Goal: Information Seeking & Learning: Compare options

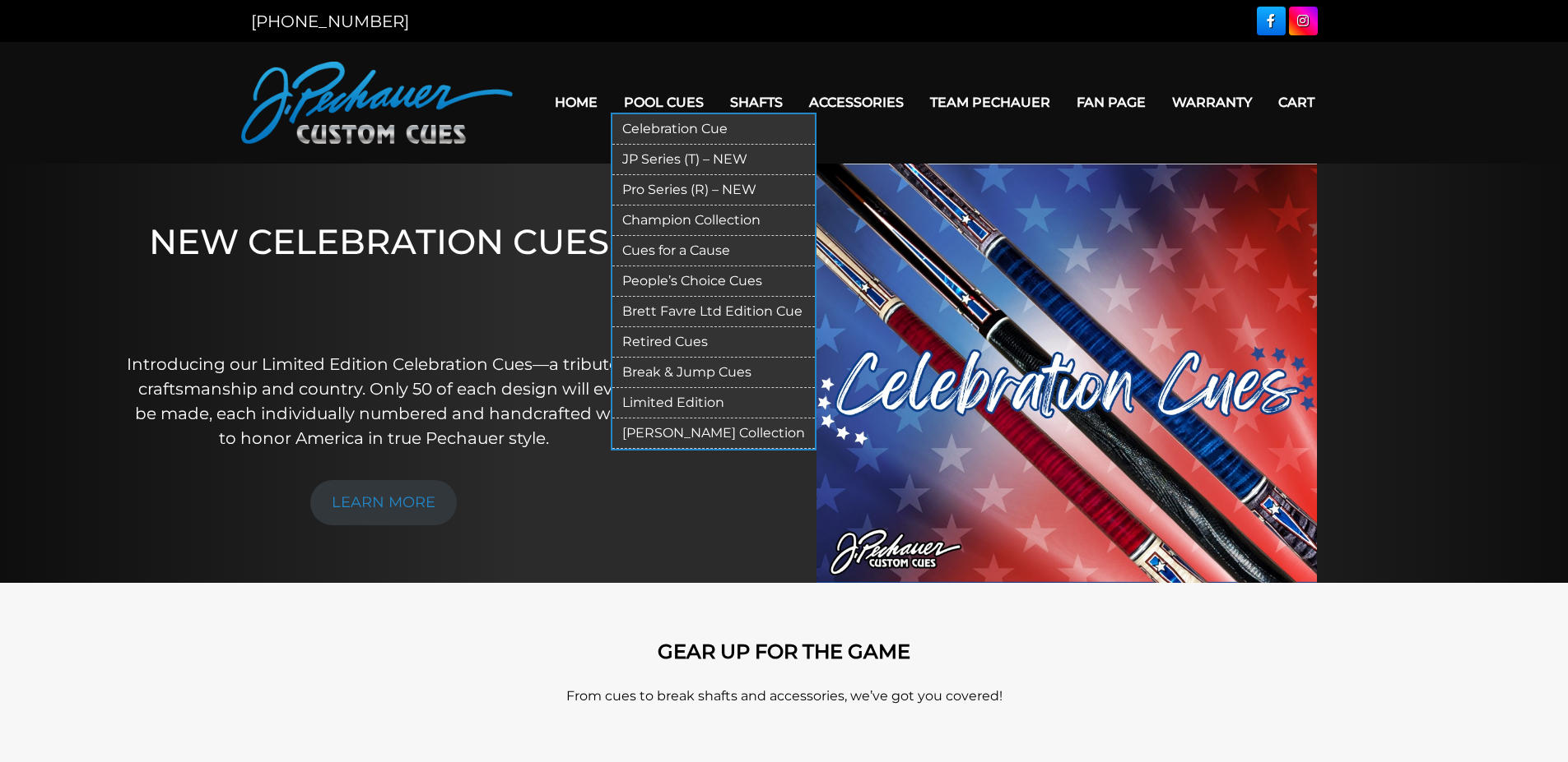
click at [666, 184] on link "Pro Series (R) – NEW" at bounding box center [713, 190] width 202 height 31
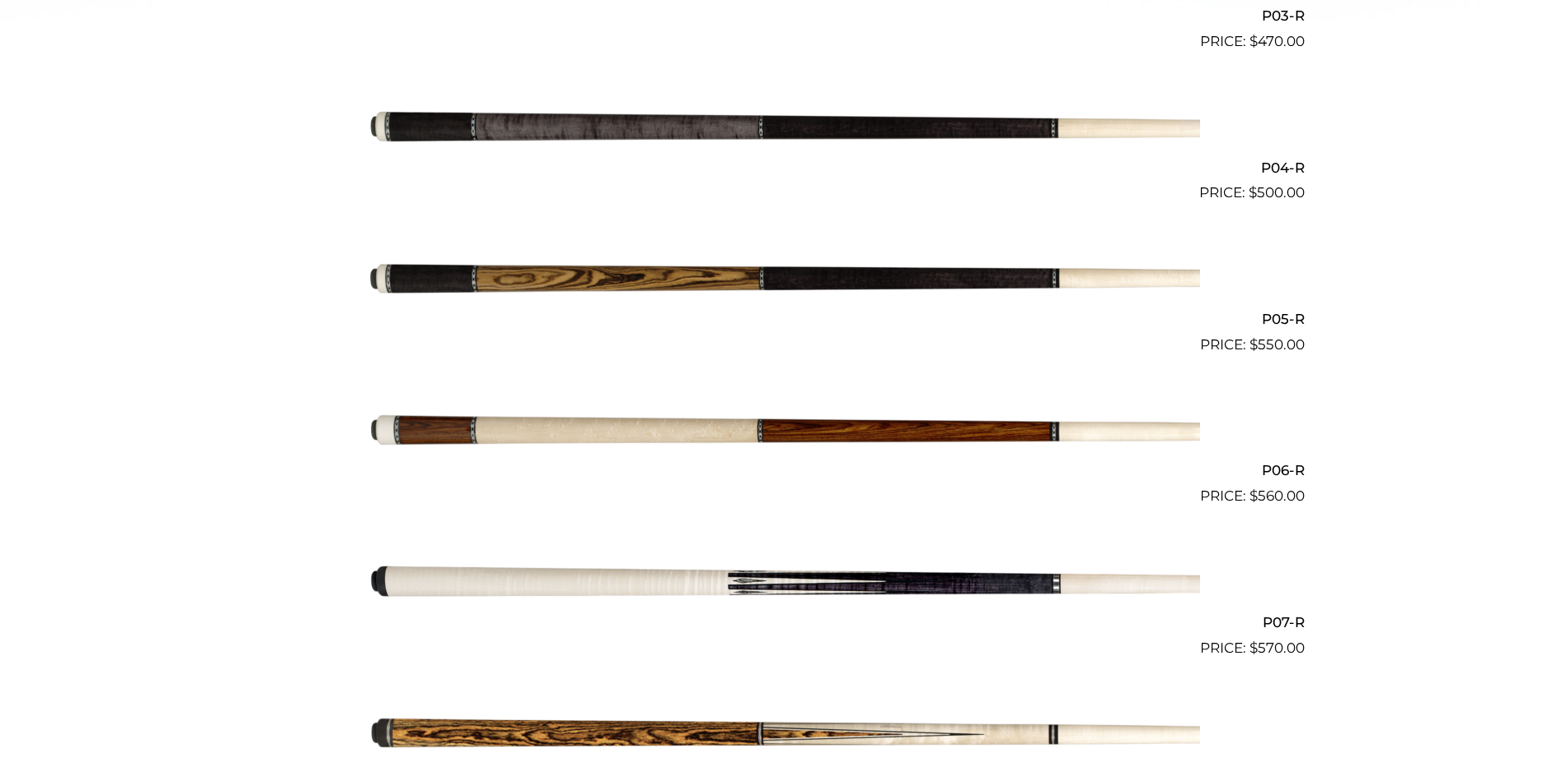
scroll to position [929, 0]
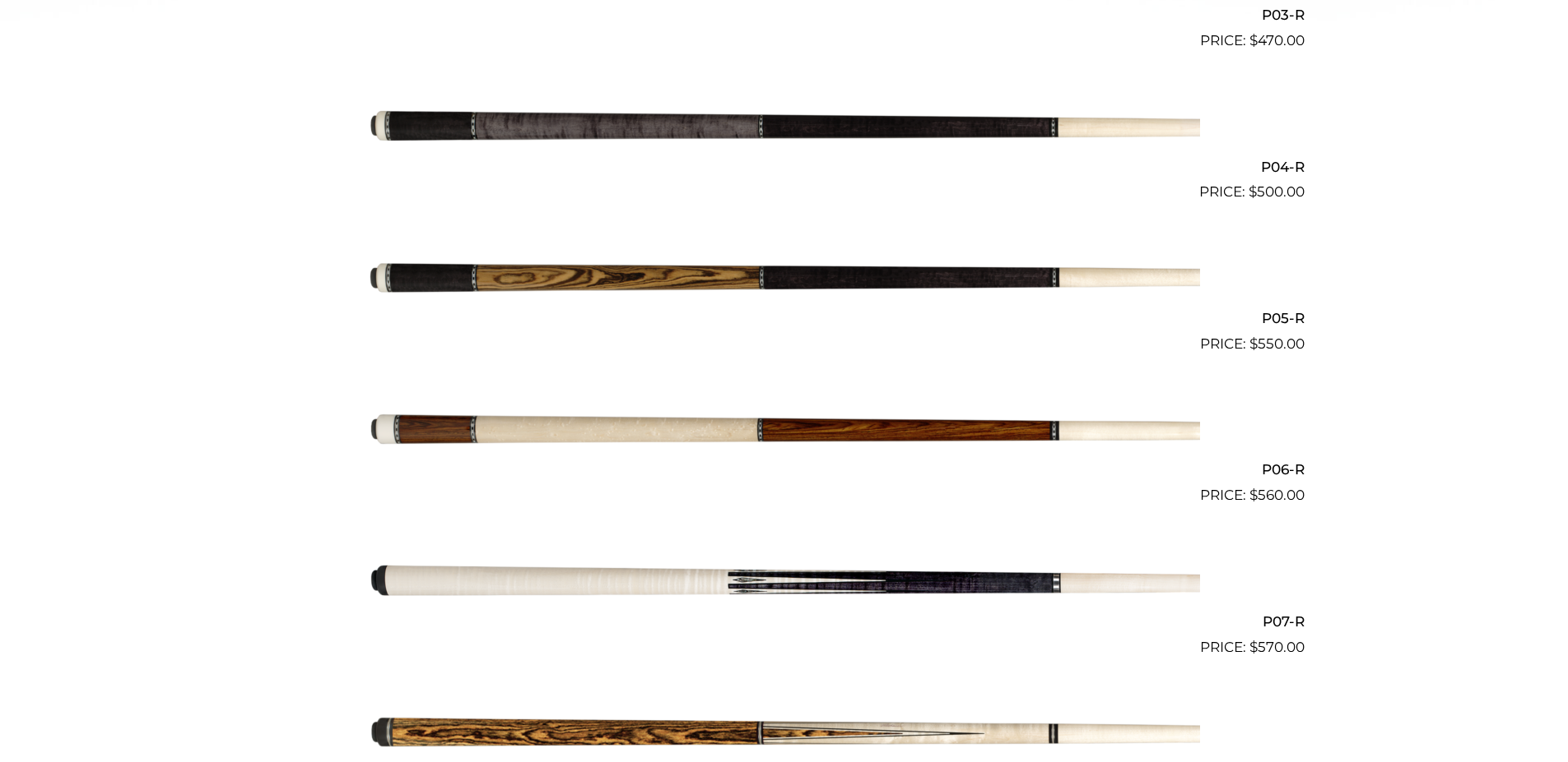
click at [880, 124] on img at bounding box center [784, 127] width 831 height 138
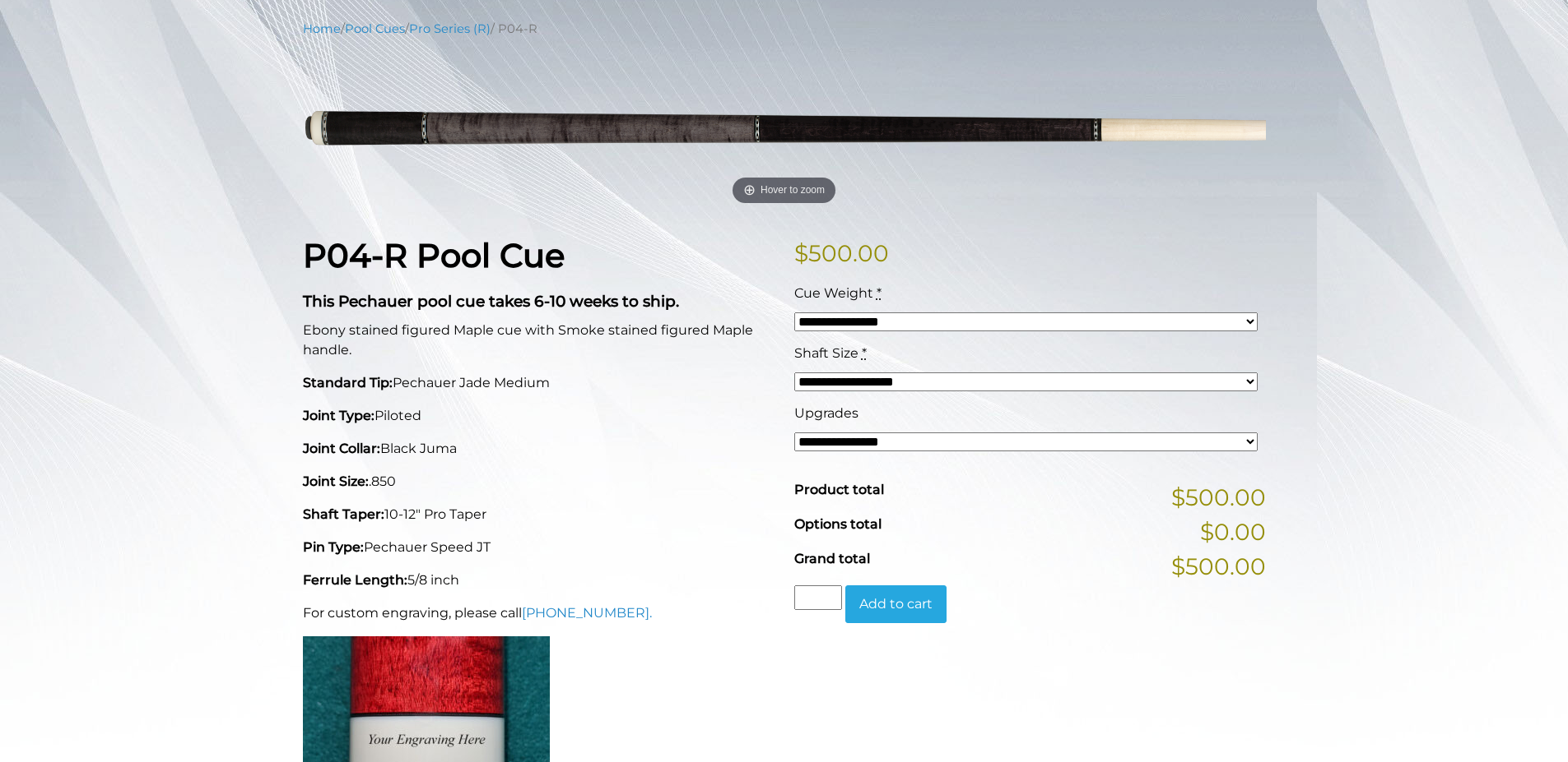
scroll to position [206, 0]
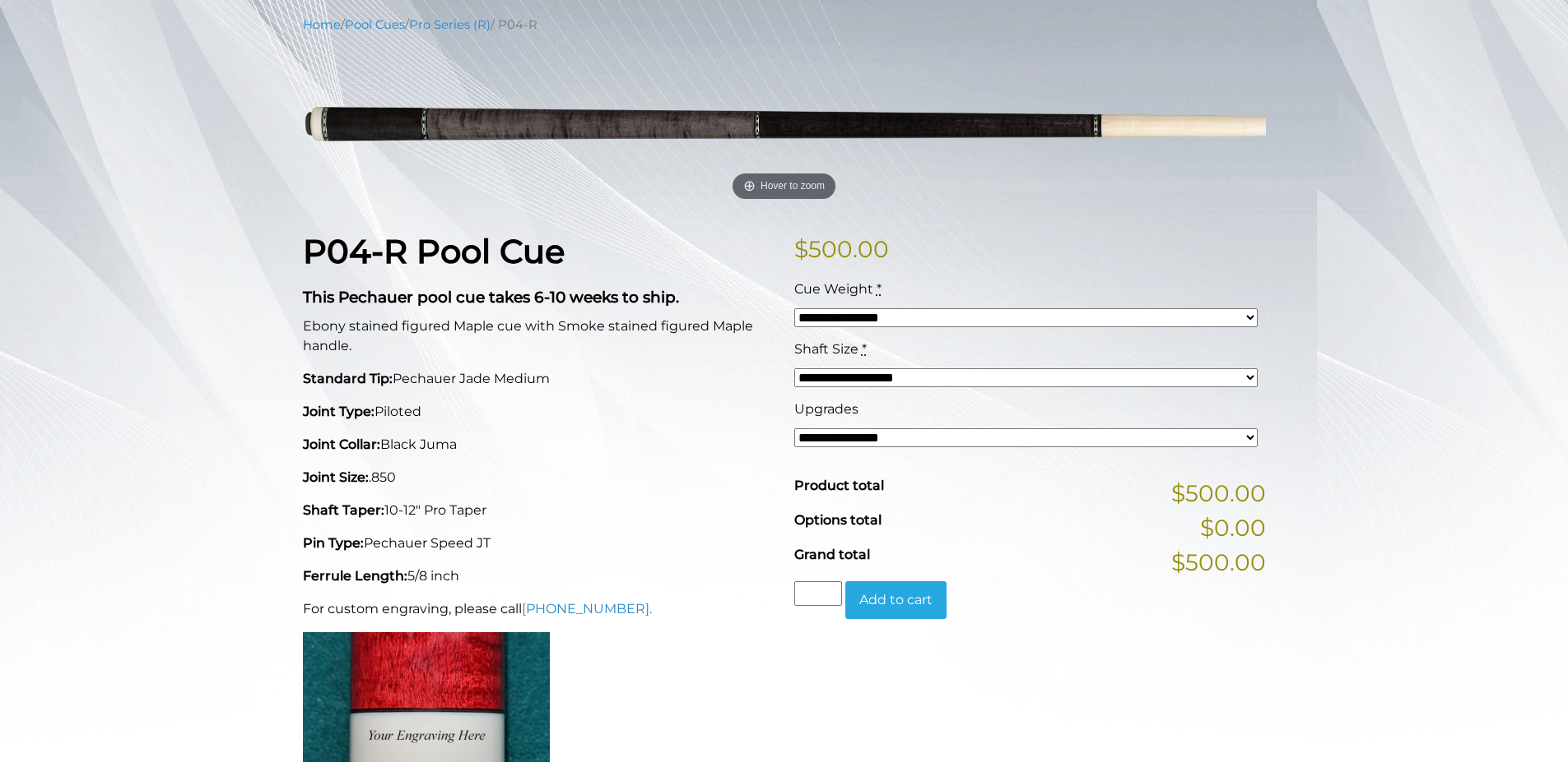
click at [909, 381] on select "**********" at bounding box center [1026, 378] width 464 height 19
click at [895, 441] on select "**********" at bounding box center [1026, 438] width 464 height 19
select select "*****"
click at [794, 429] on select "**********" at bounding box center [1026, 438] width 464 height 19
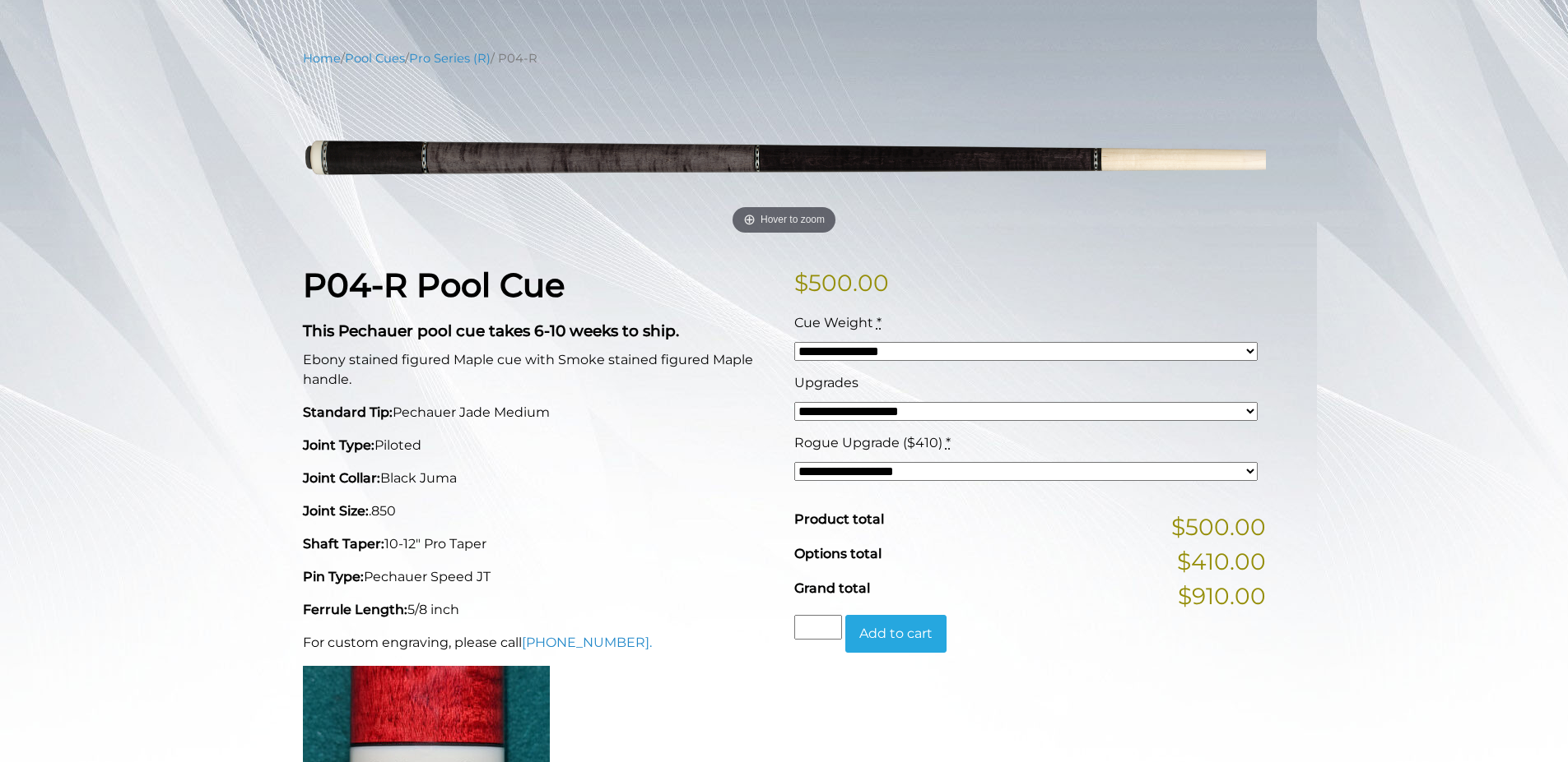
scroll to position [0, 0]
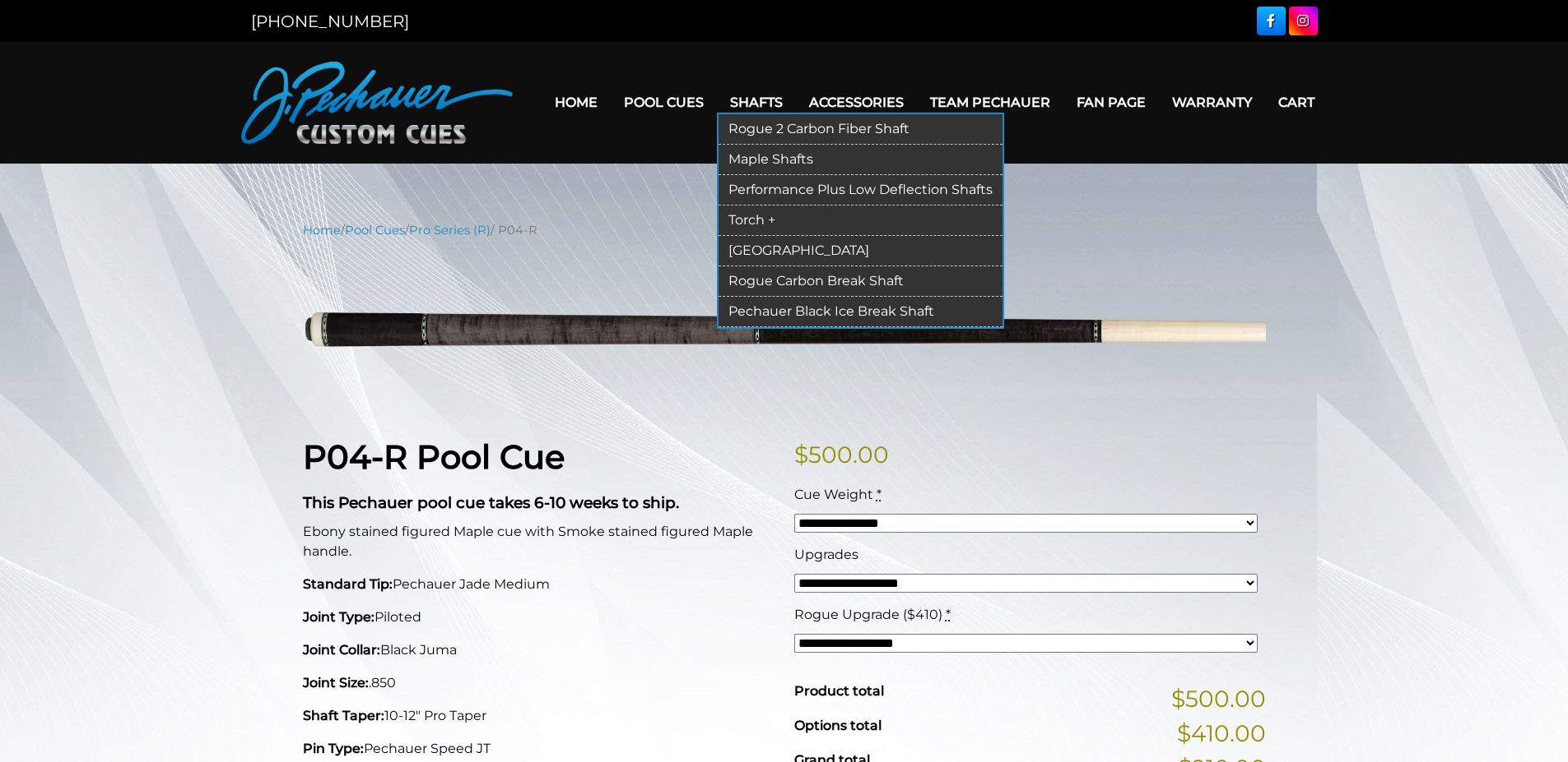
click at [766, 125] on link "Rogue 2 Carbon Fiber Shaft" at bounding box center [860, 129] width 284 height 31
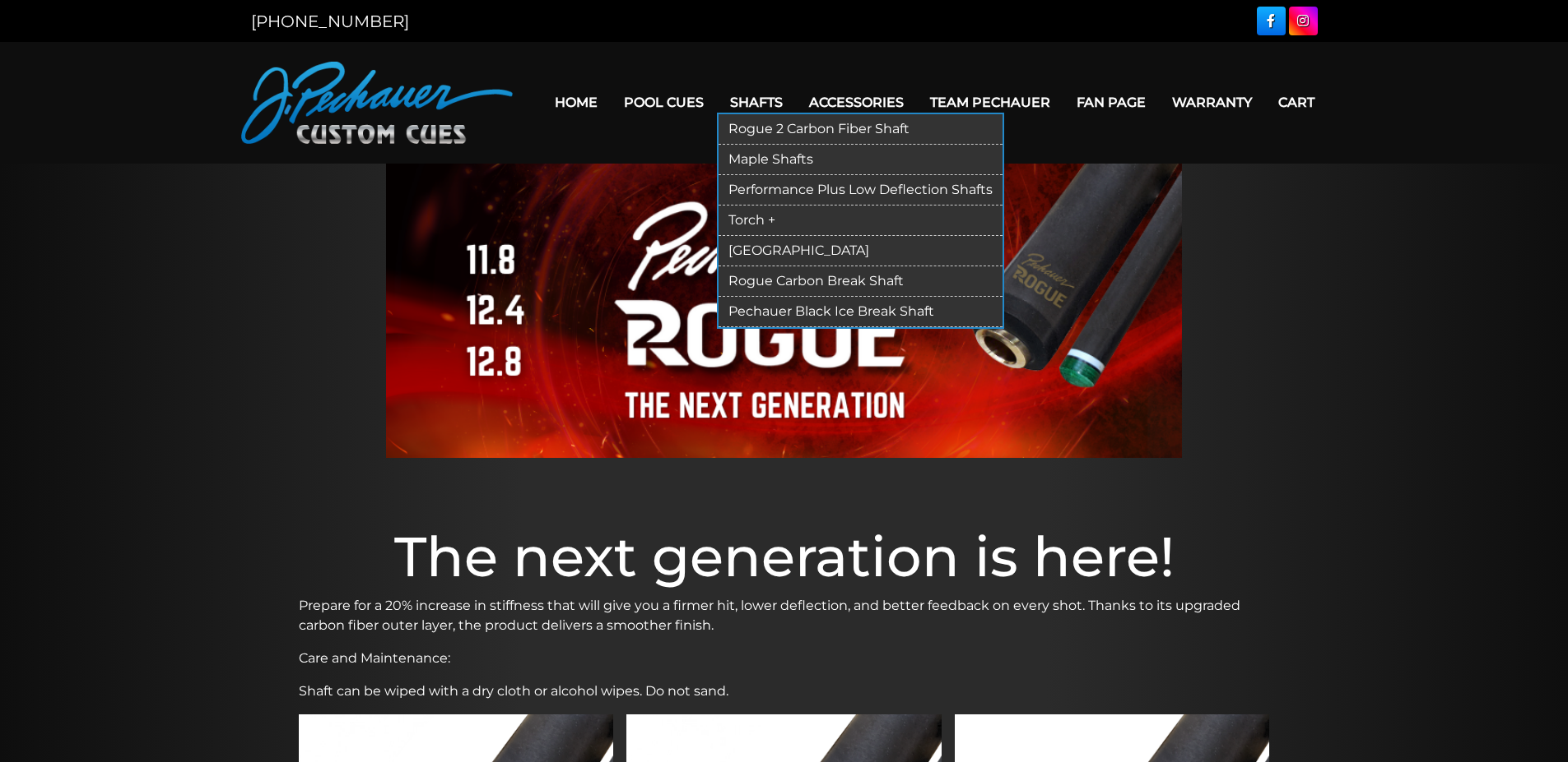
click at [776, 161] on link "Maple Shafts" at bounding box center [860, 160] width 284 height 31
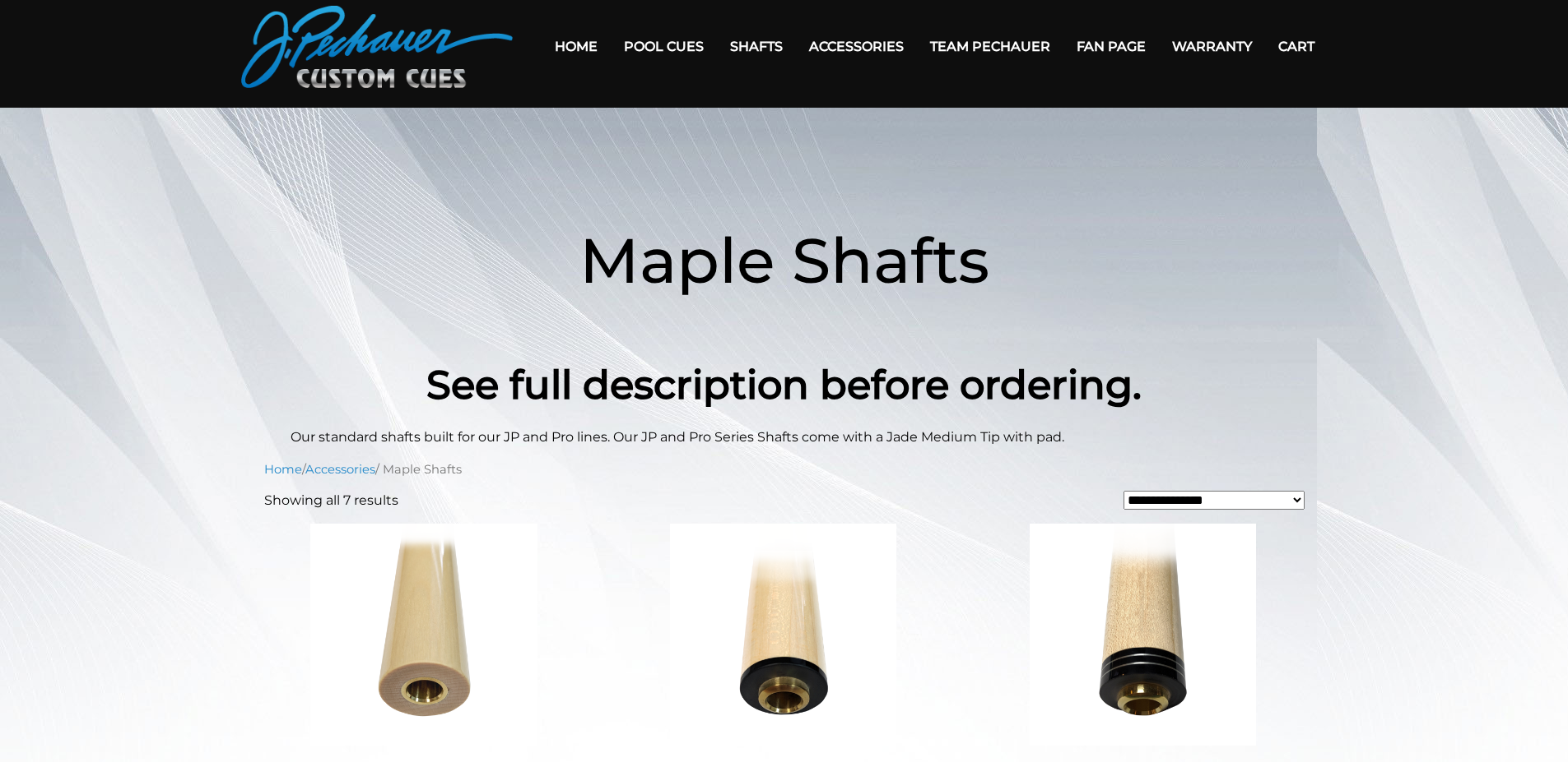
scroll to position [54, 0]
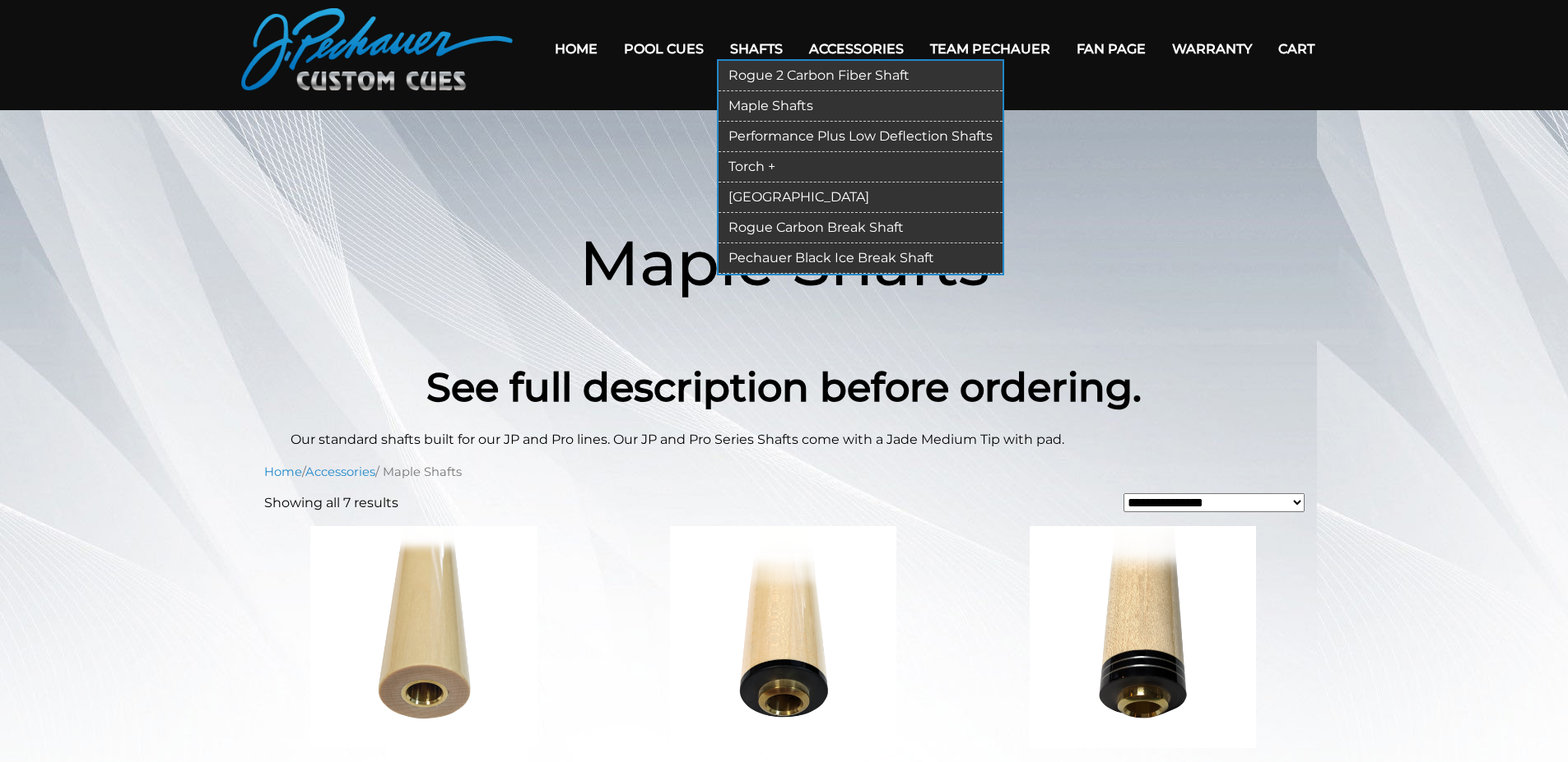
click at [749, 135] on link "Performance Plus Low Deflection Shafts" at bounding box center [860, 137] width 284 height 31
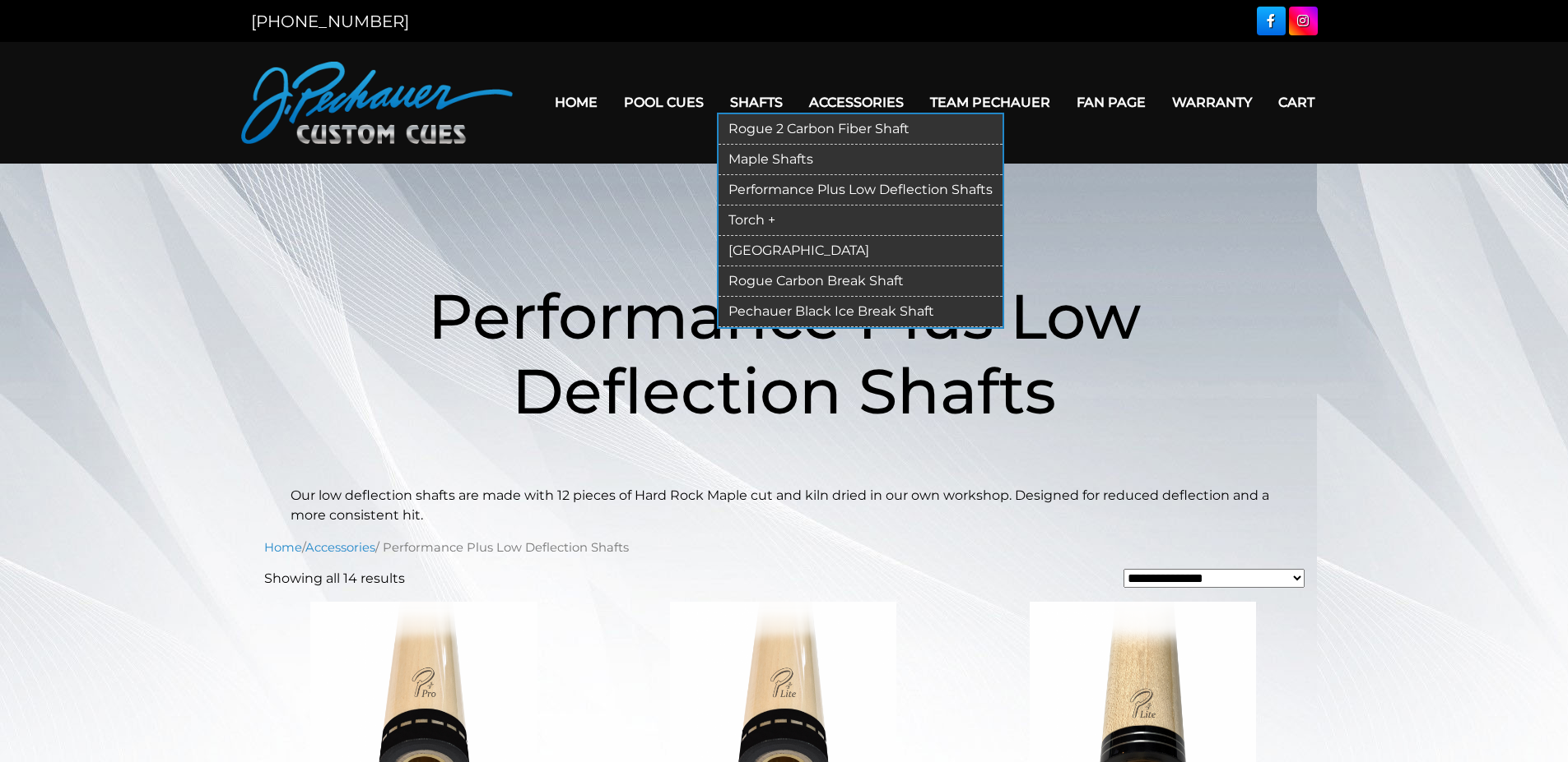
click at [745, 222] on link "Torch +" at bounding box center [860, 221] width 284 height 31
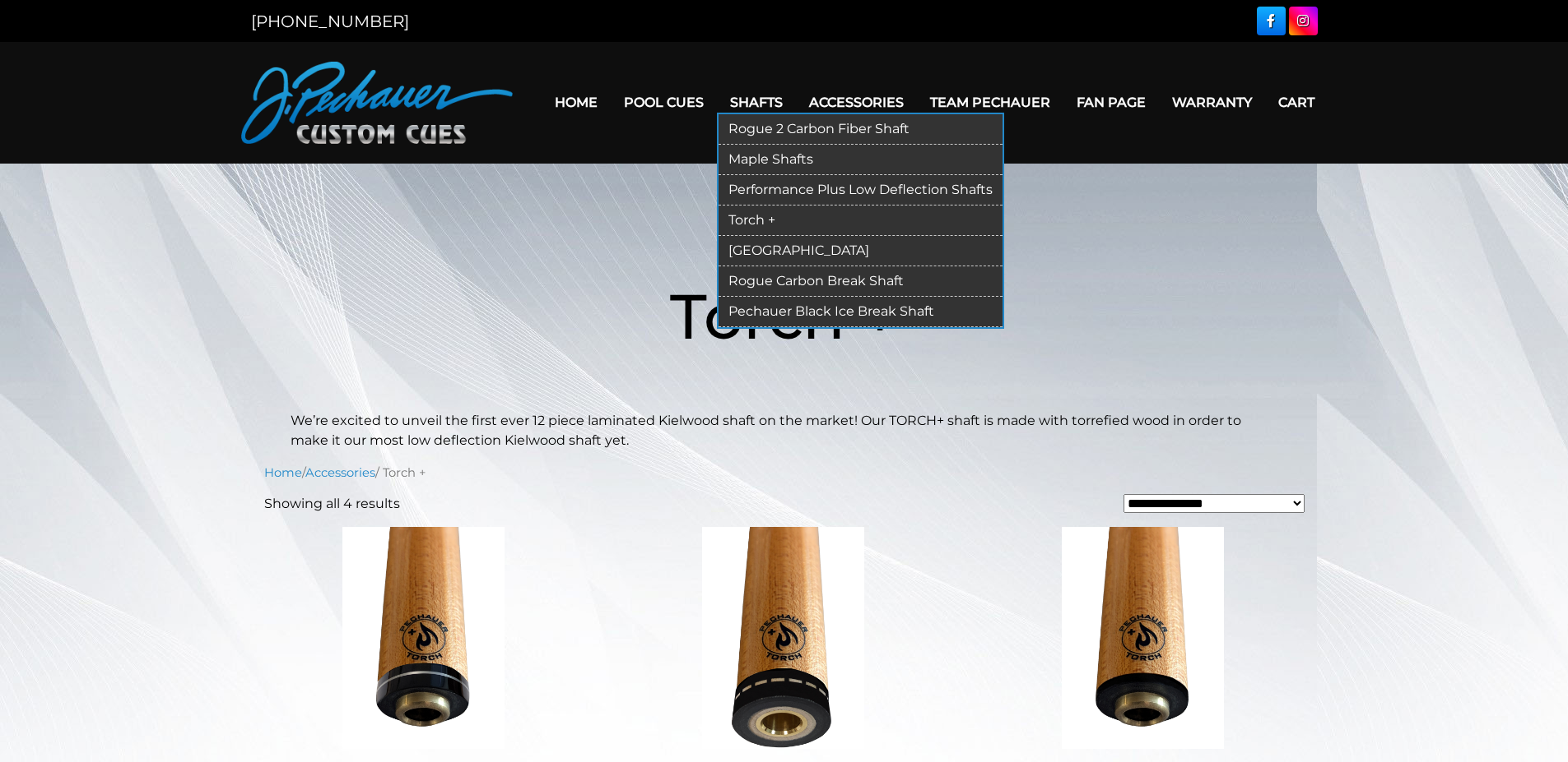
click at [752, 259] on link "[GEOGRAPHIC_DATA]" at bounding box center [860, 252] width 284 height 31
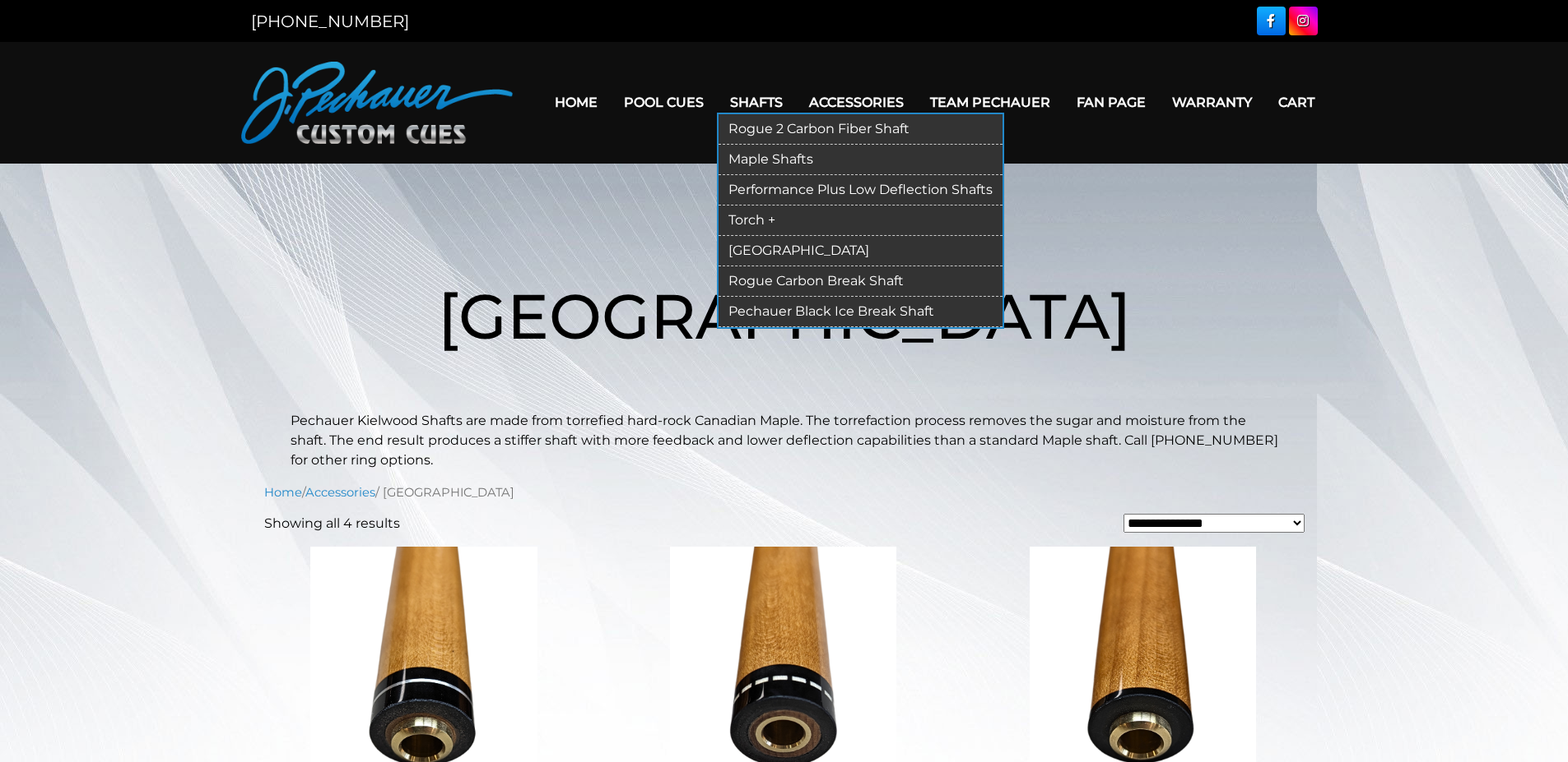
click at [756, 285] on link "Rogue Carbon Break Shaft" at bounding box center [860, 281] width 284 height 31
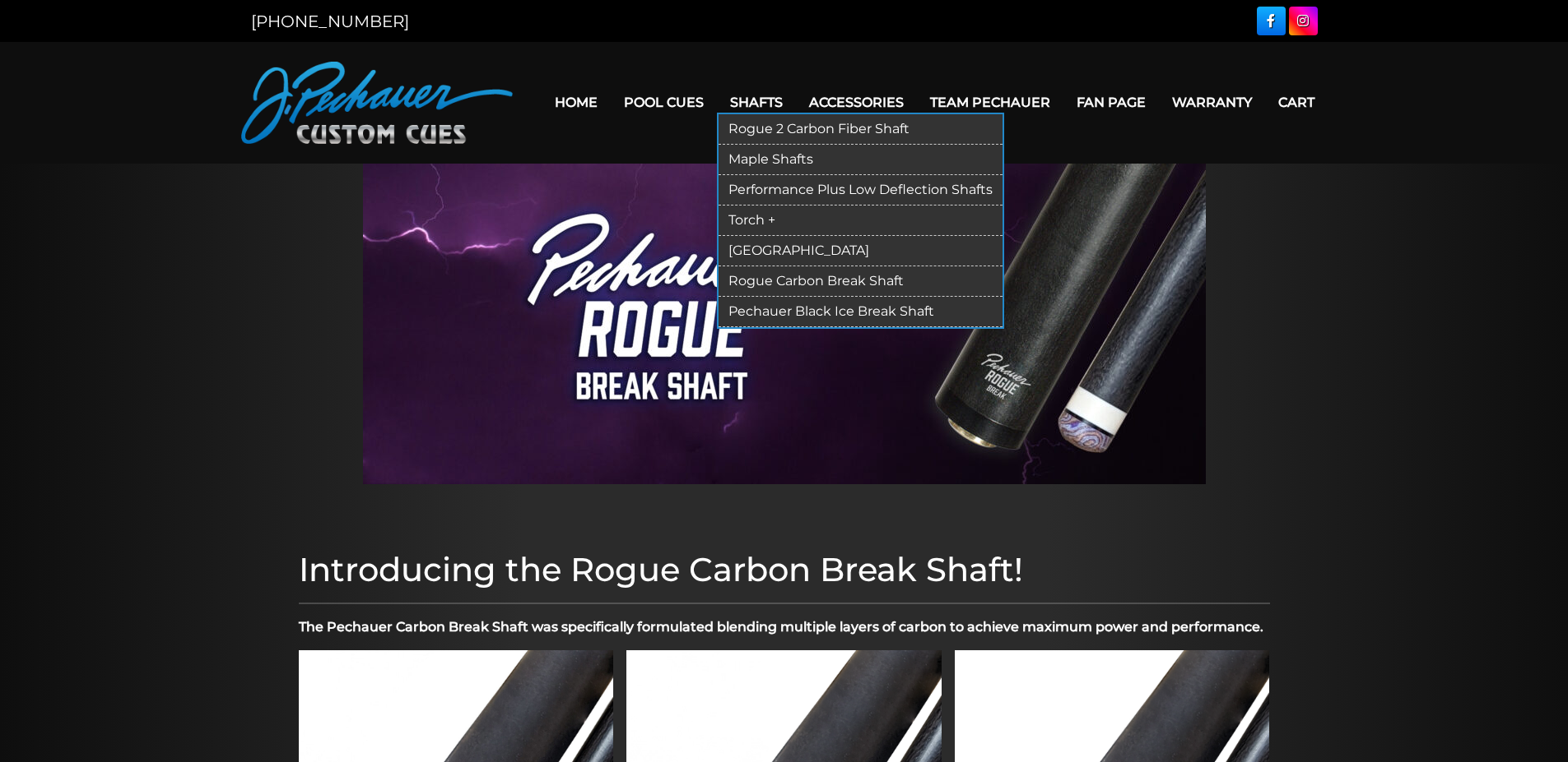
click at [766, 312] on link "Pechauer Black Ice Break Shaft" at bounding box center [860, 312] width 284 height 31
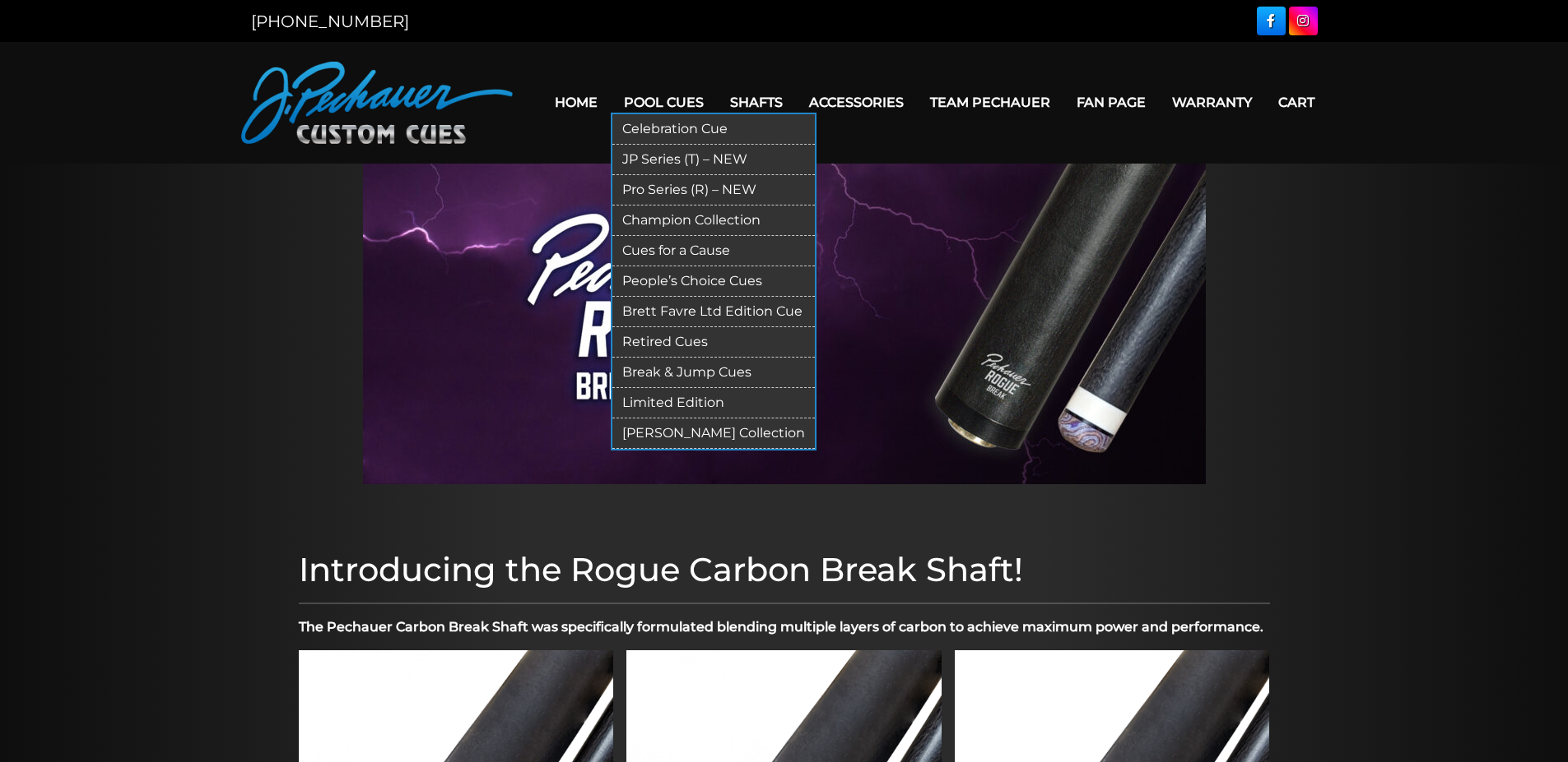
click at [677, 432] on link "[PERSON_NAME] Collection" at bounding box center [713, 434] width 202 height 31
click at [675, 403] on link "Limited Edition" at bounding box center [713, 403] width 202 height 31
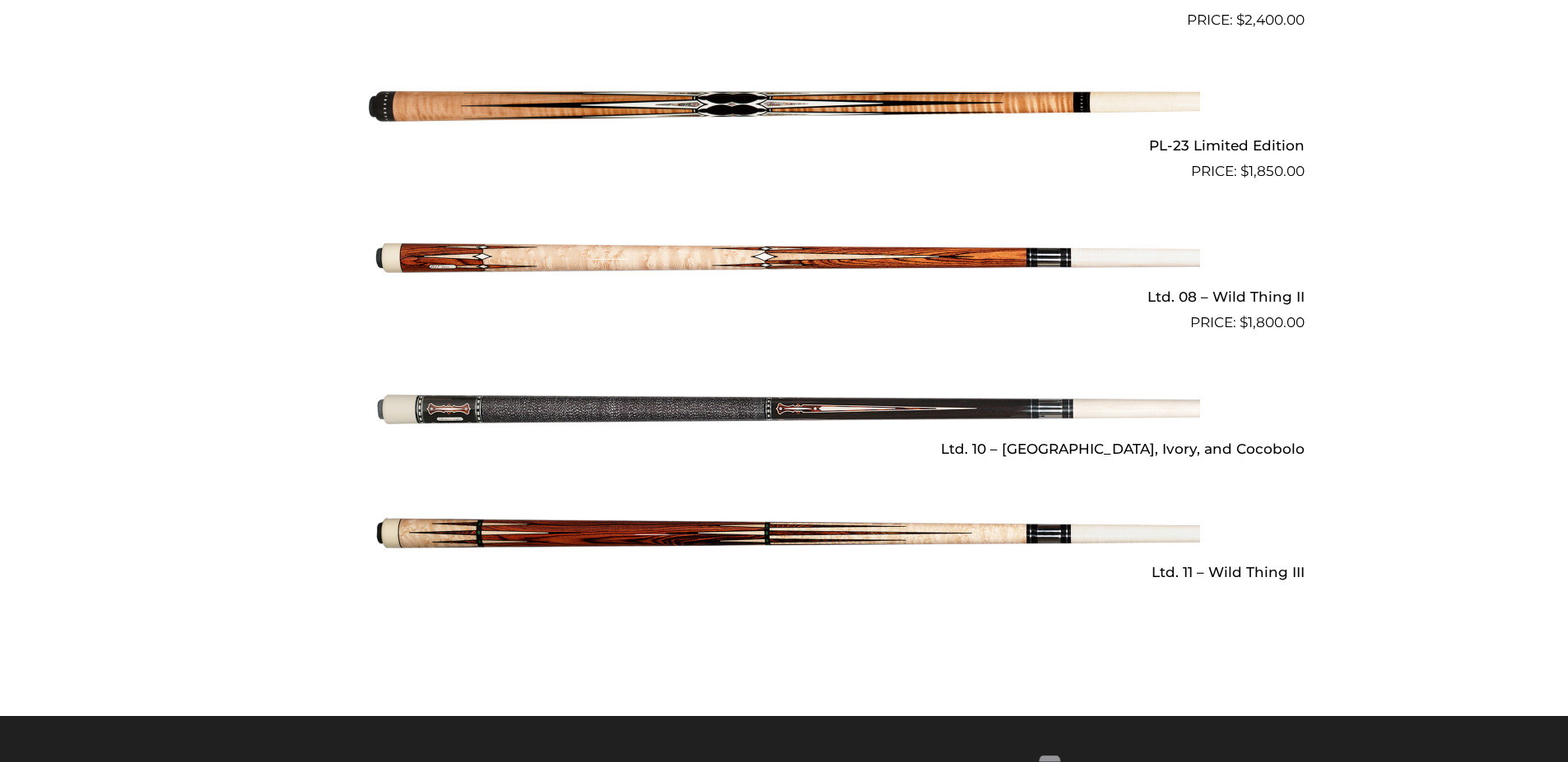
scroll to position [2366, 0]
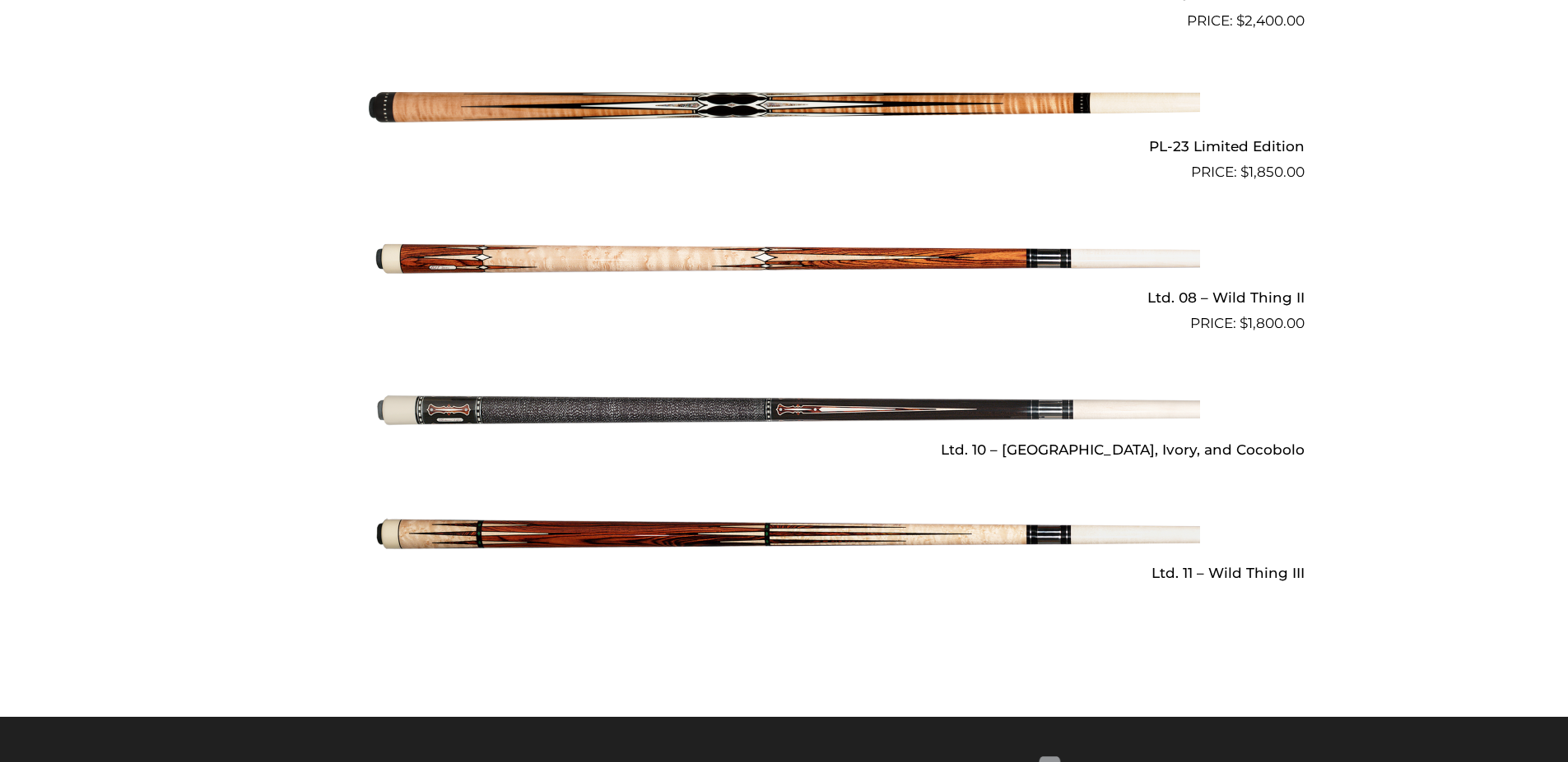
click at [951, 237] on img at bounding box center [784, 258] width 831 height 138
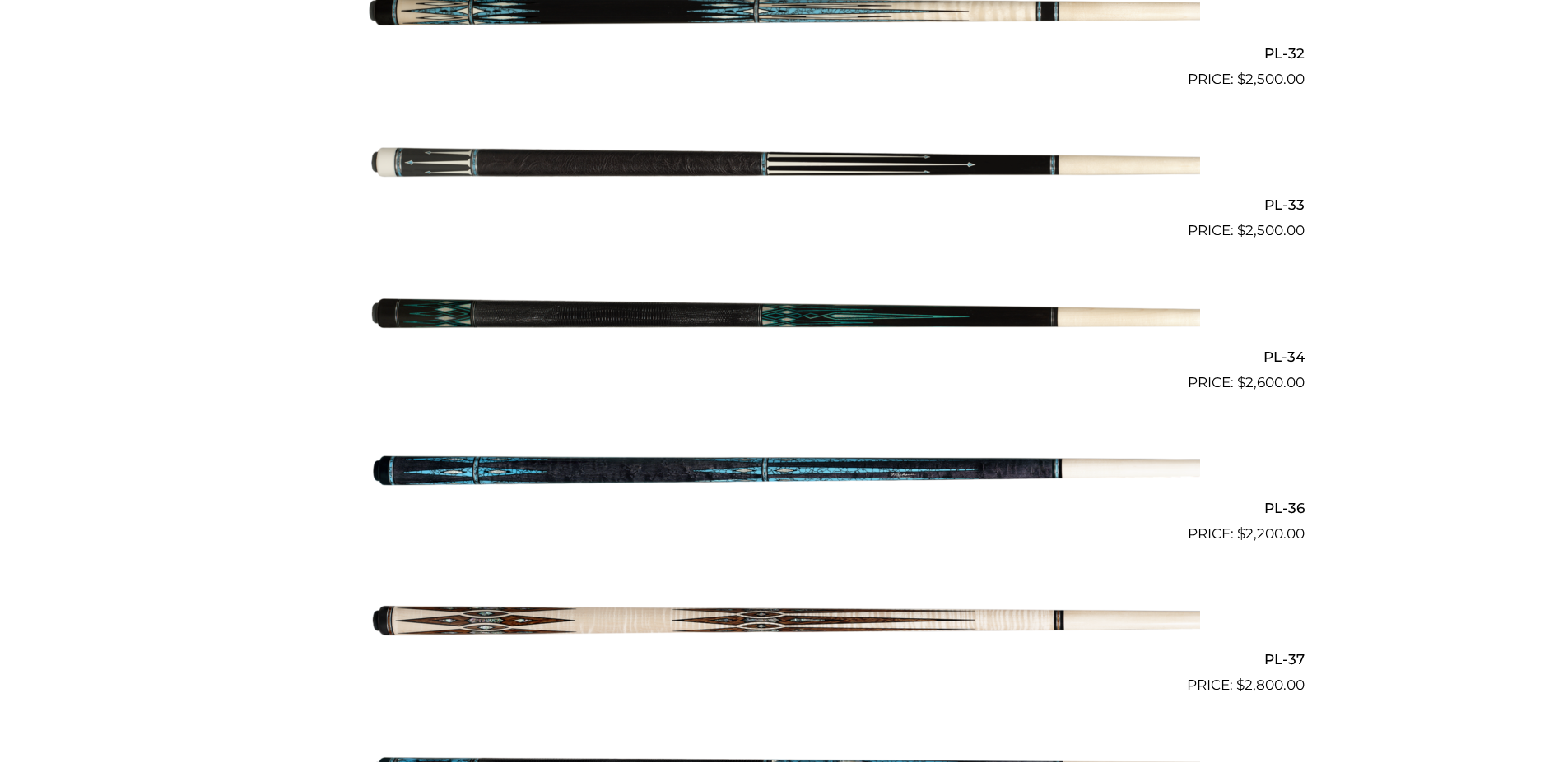
scroll to position [1250, 0]
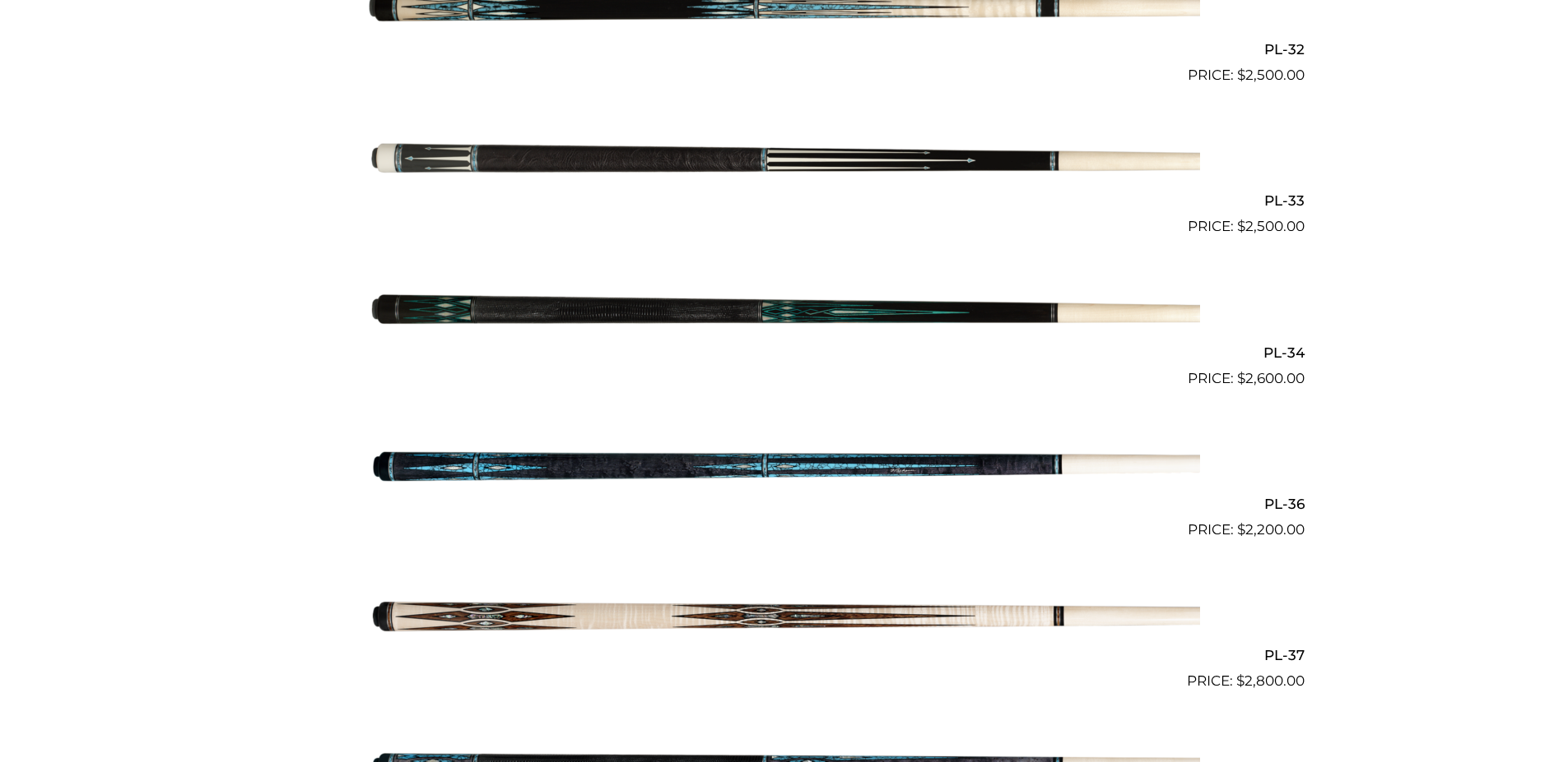
click at [956, 439] on img at bounding box center [784, 465] width 831 height 138
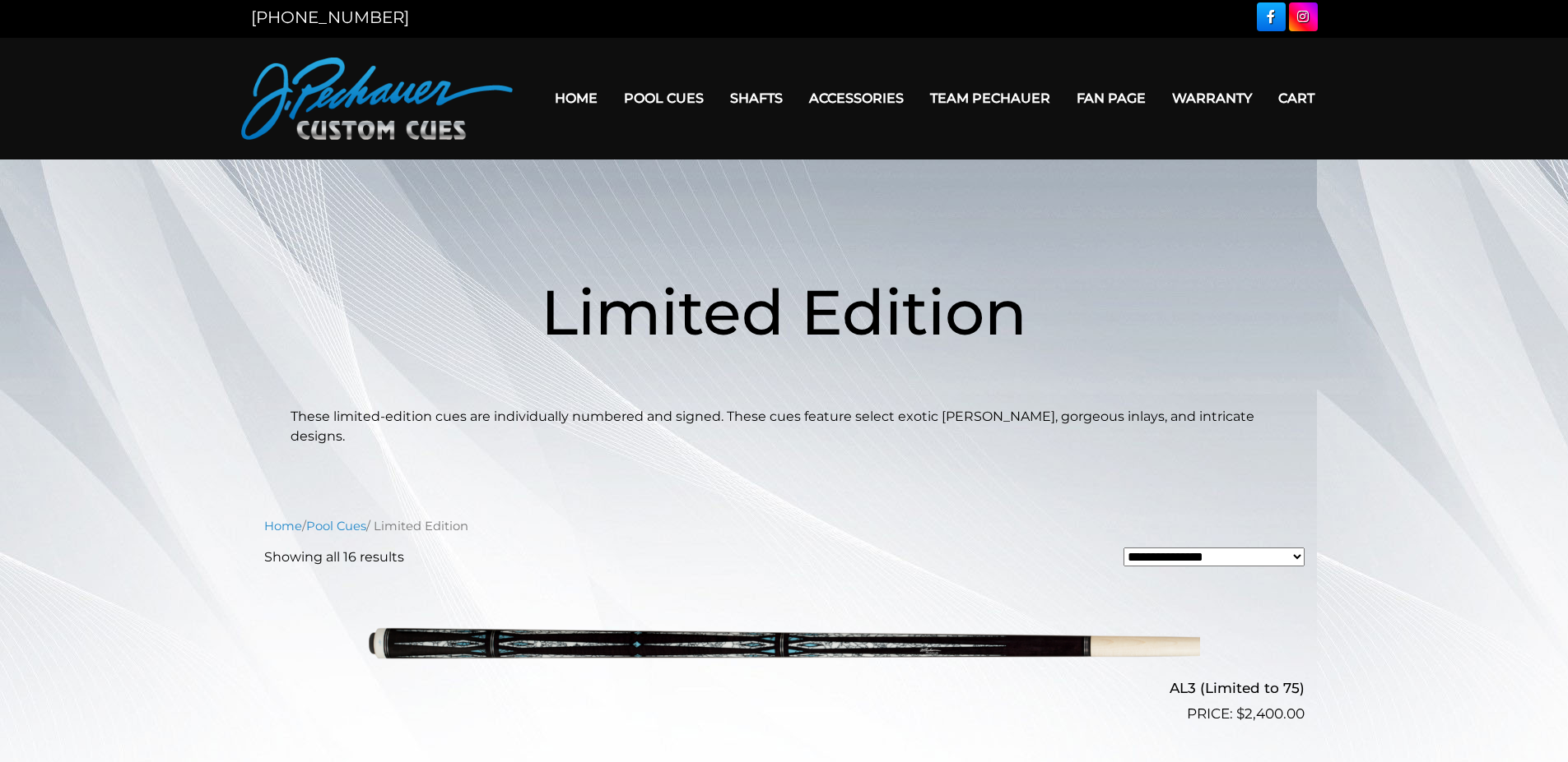
scroll to position [0, 0]
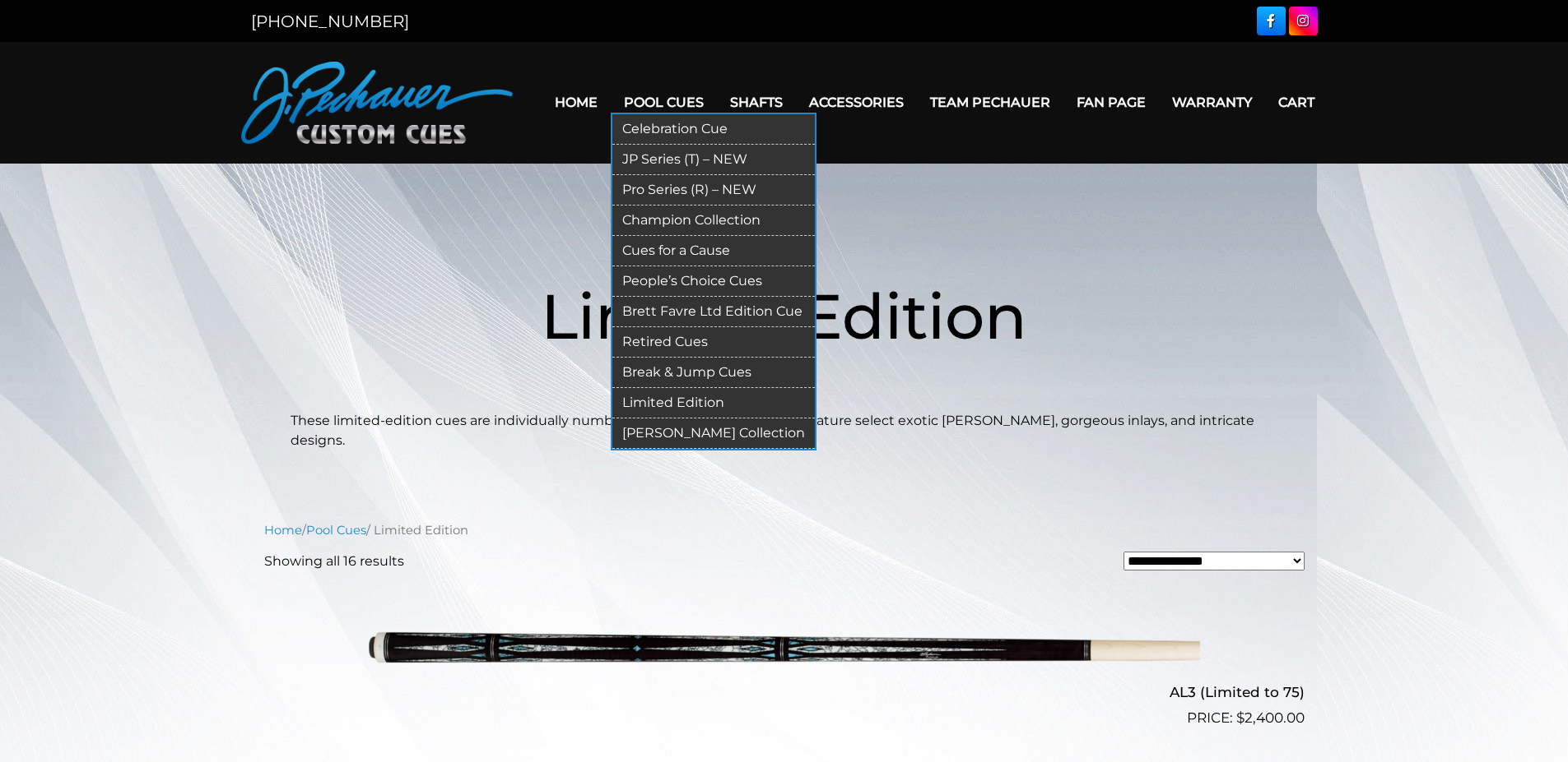
click at [718, 248] on link "Cues for a Cause" at bounding box center [713, 252] width 202 height 31
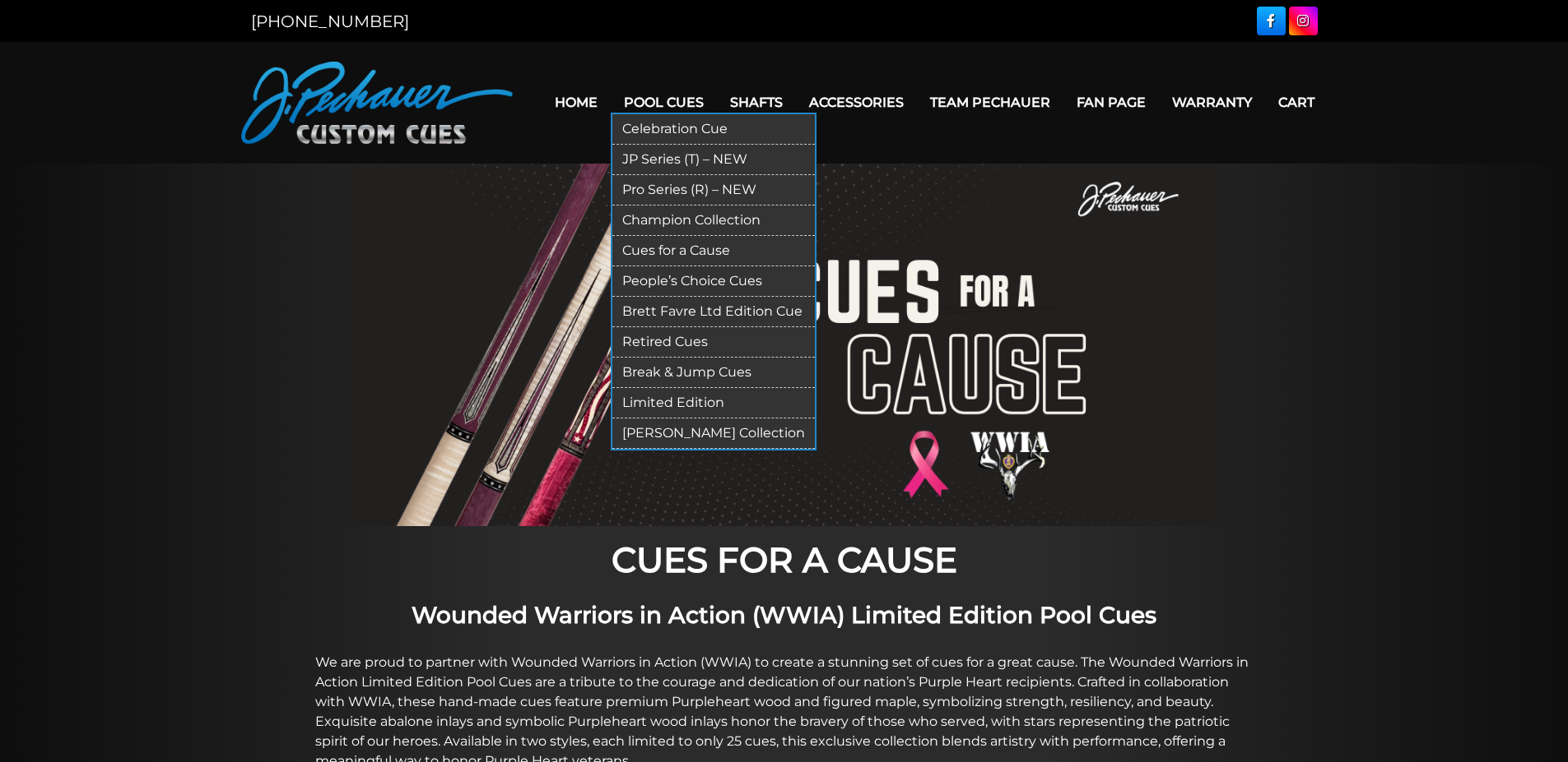
click at [689, 221] on link "Champion Collection" at bounding box center [713, 221] width 202 height 31
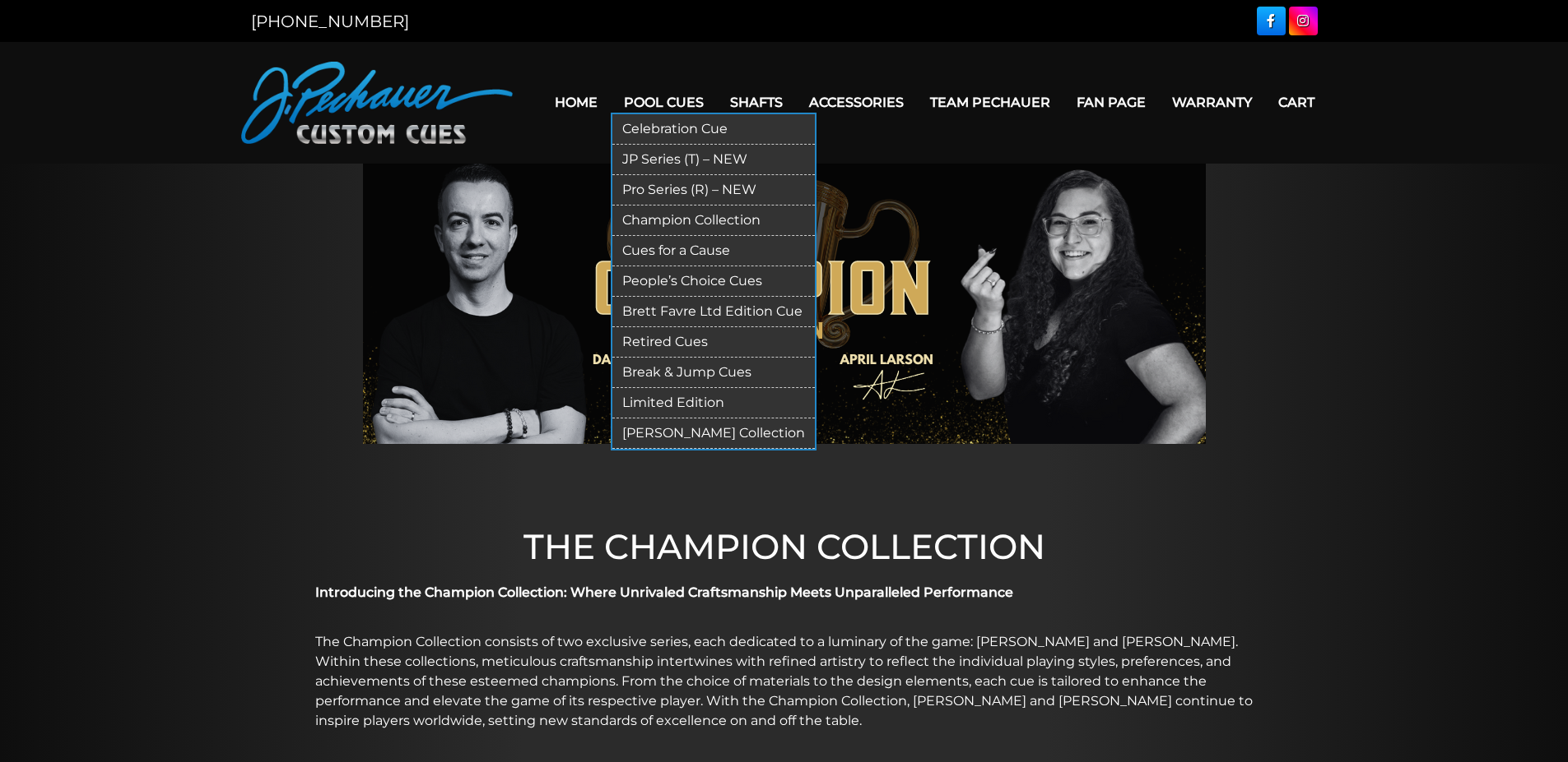
click at [674, 132] on link "Celebration Cue" at bounding box center [713, 129] width 202 height 31
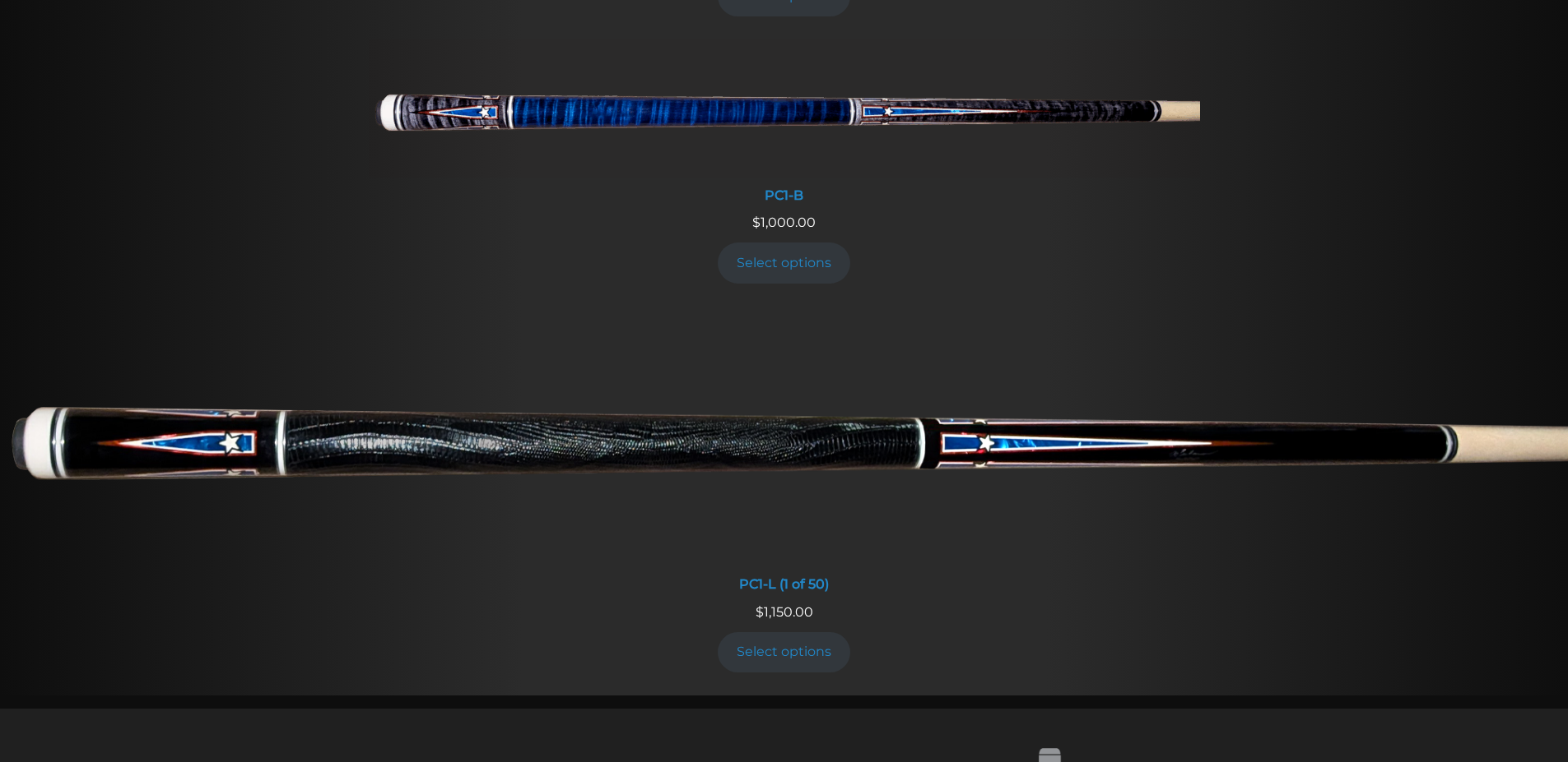
scroll to position [957, 0]
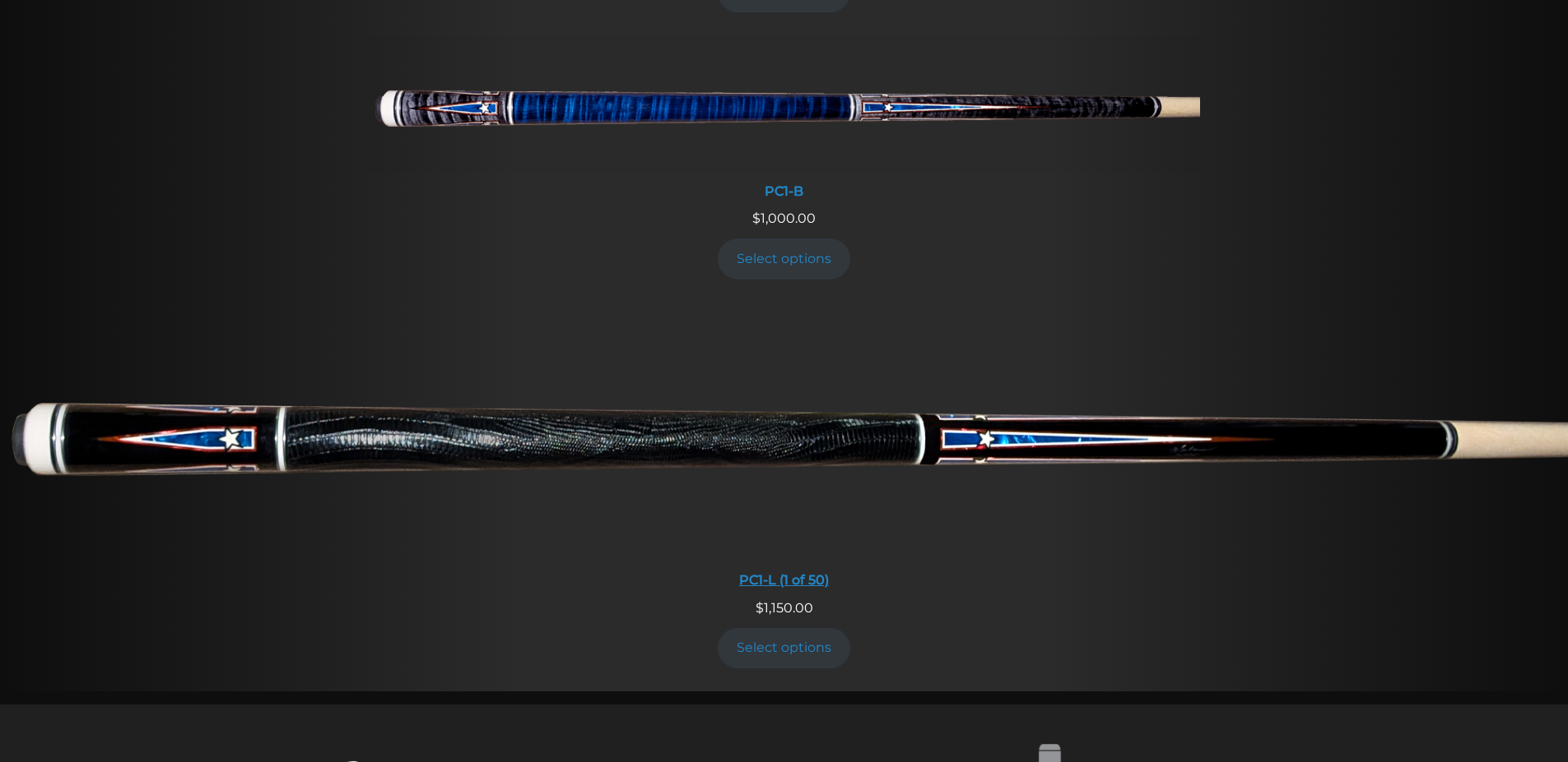
click at [1127, 449] on img at bounding box center [784, 433] width 1568 height 260
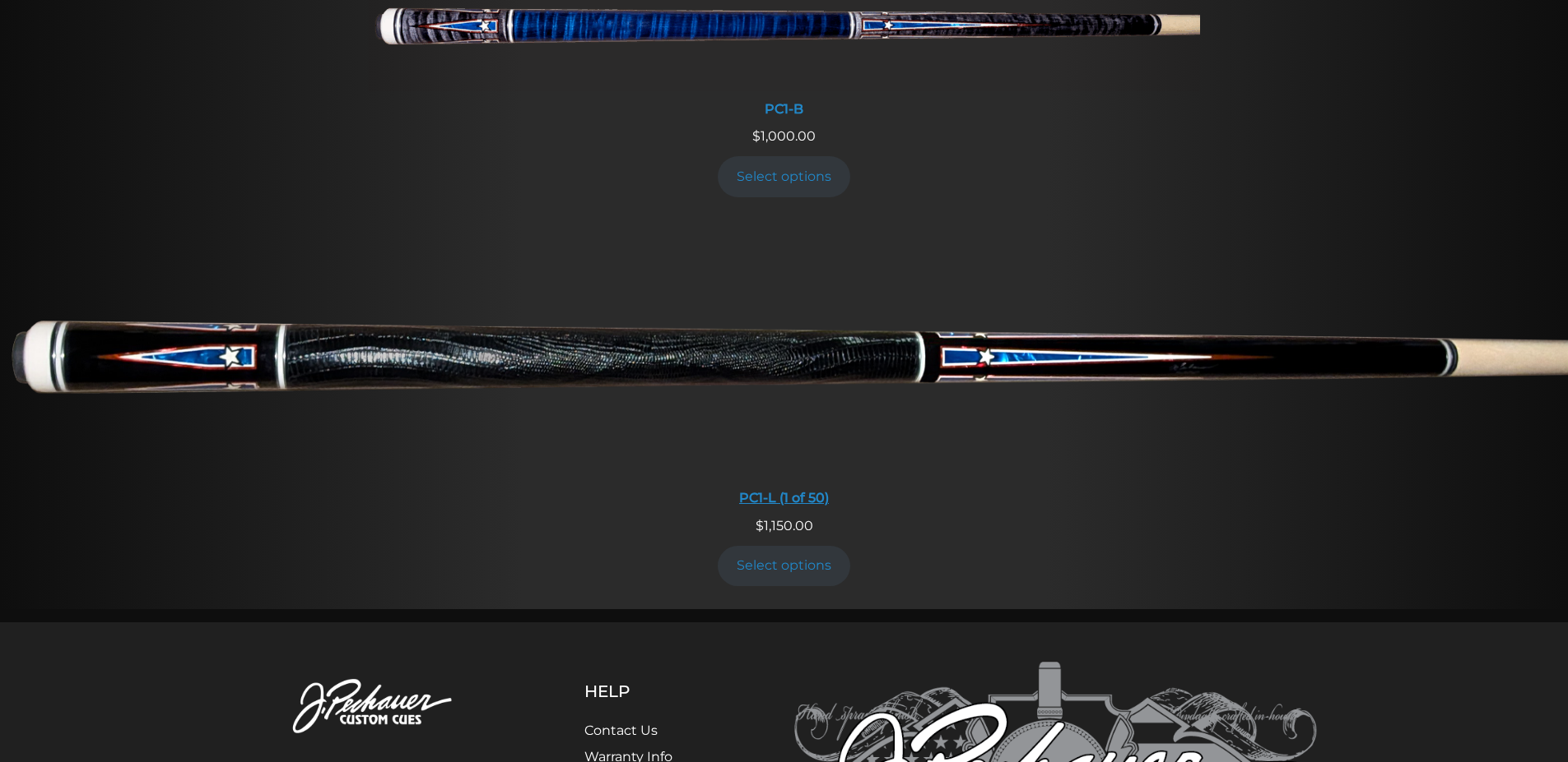
scroll to position [1274, 0]
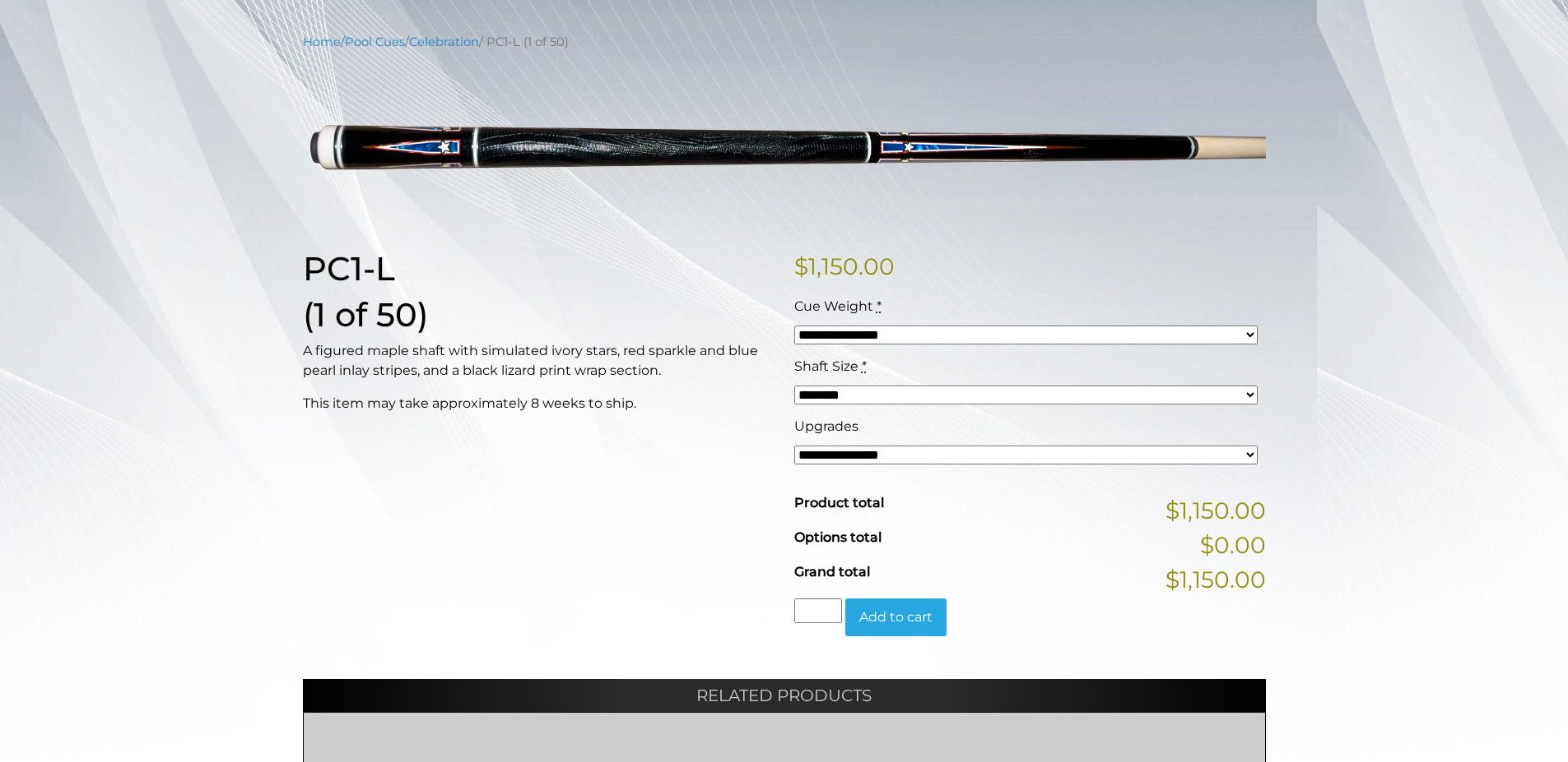
scroll to position [195, 0]
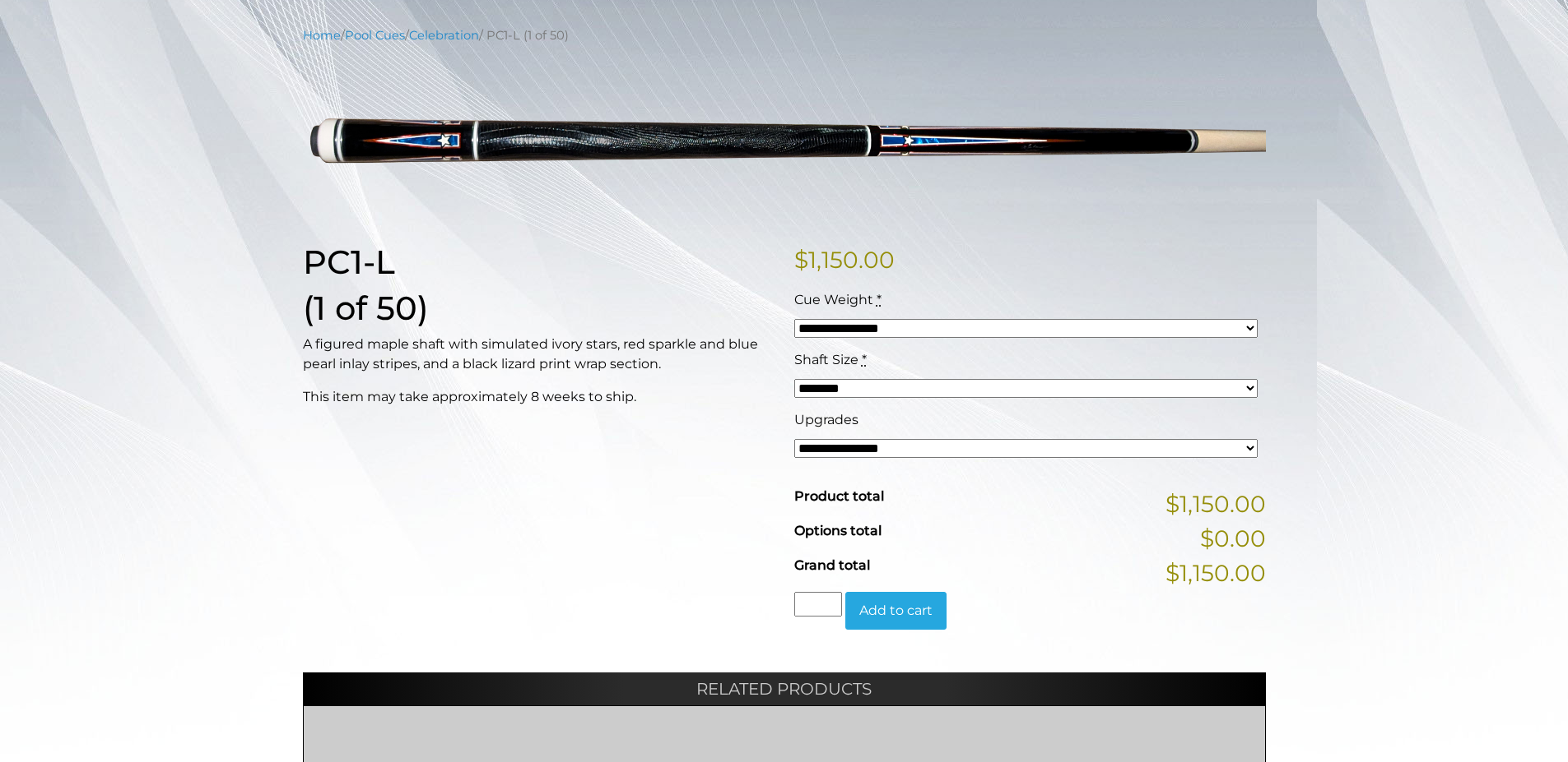
click at [925, 455] on select "**********" at bounding box center [1026, 449] width 464 height 19
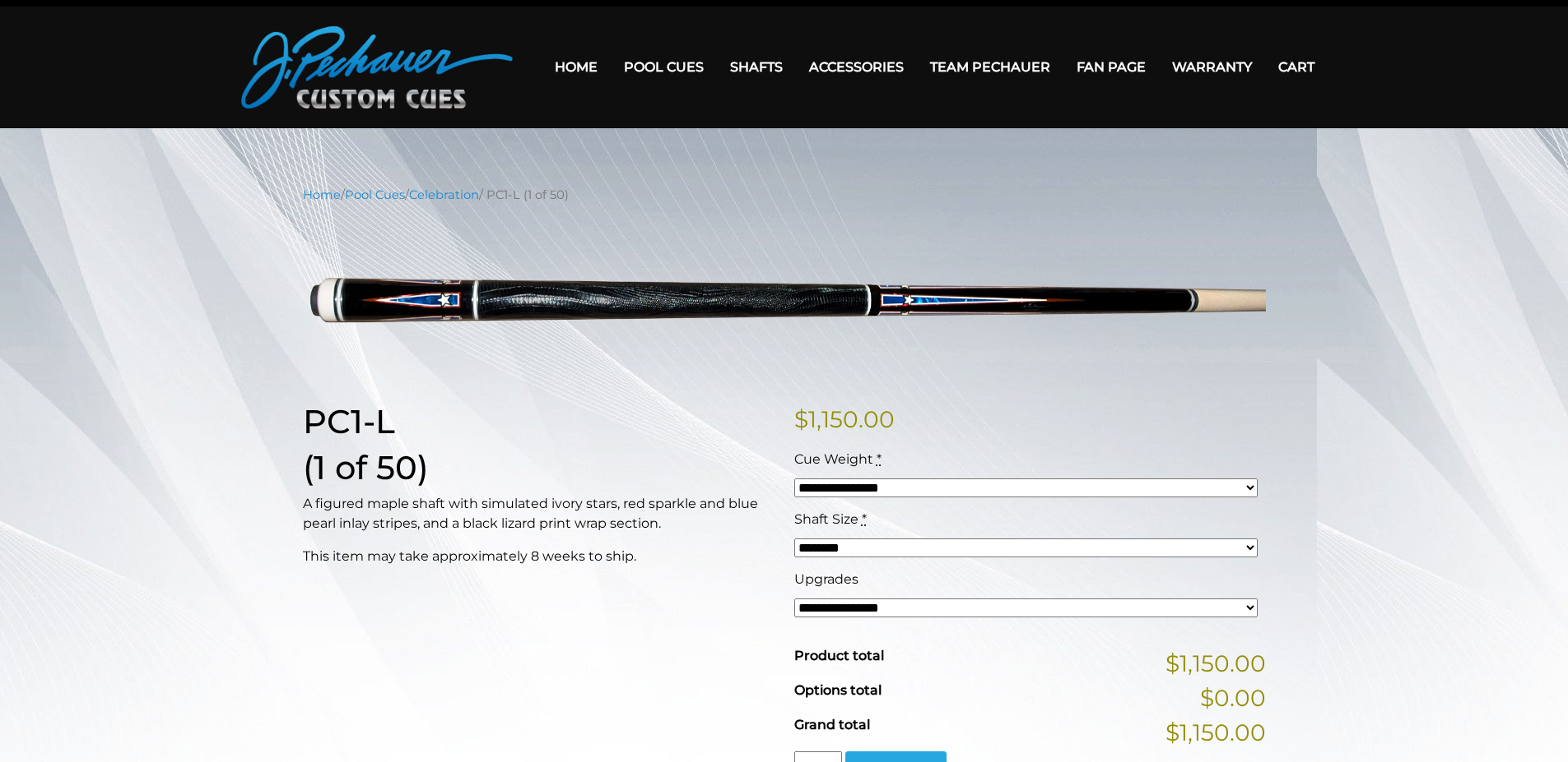
scroll to position [0, 0]
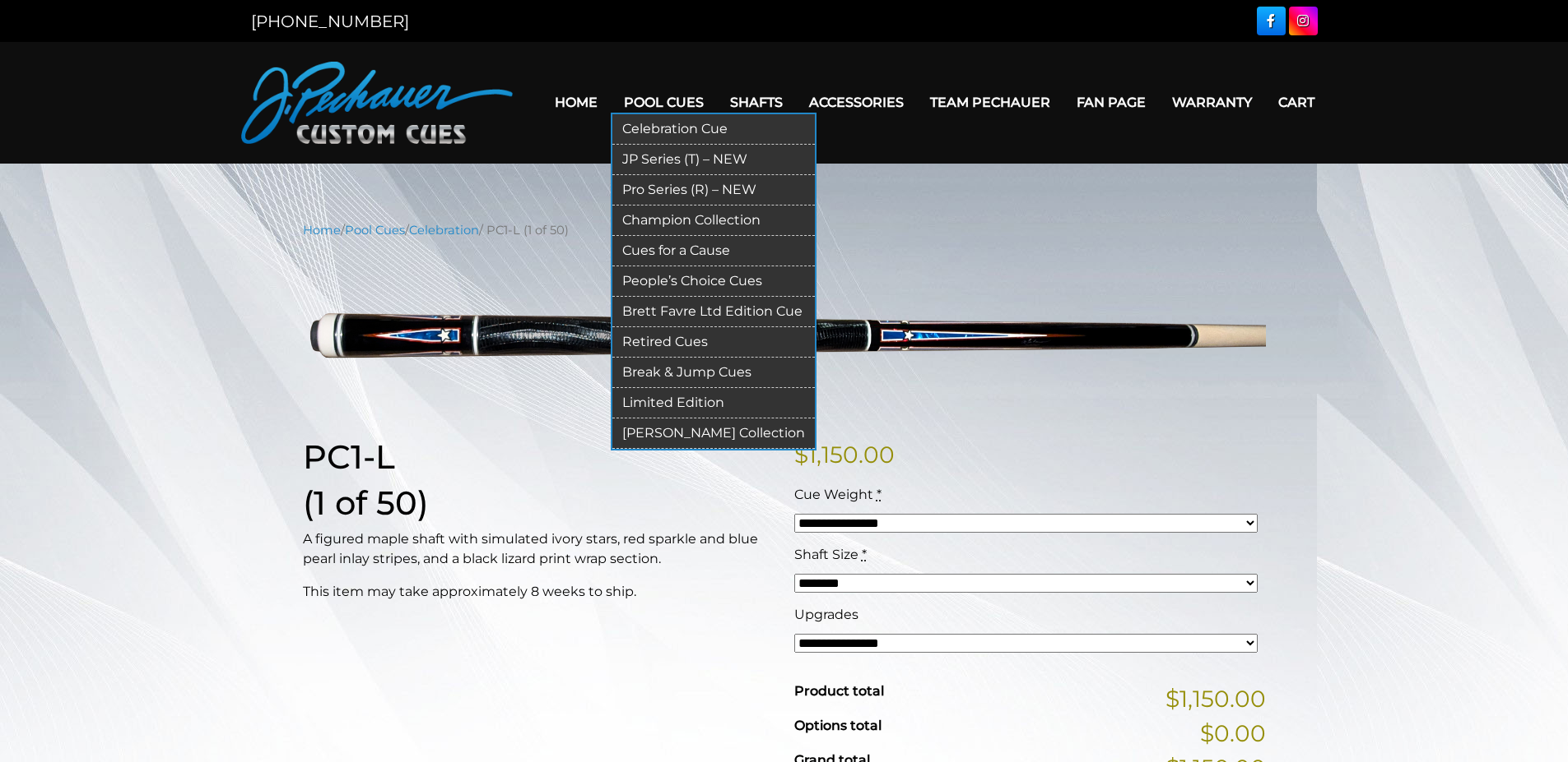
click at [665, 186] on link "Pro Series (R) – NEW" at bounding box center [713, 190] width 202 height 31
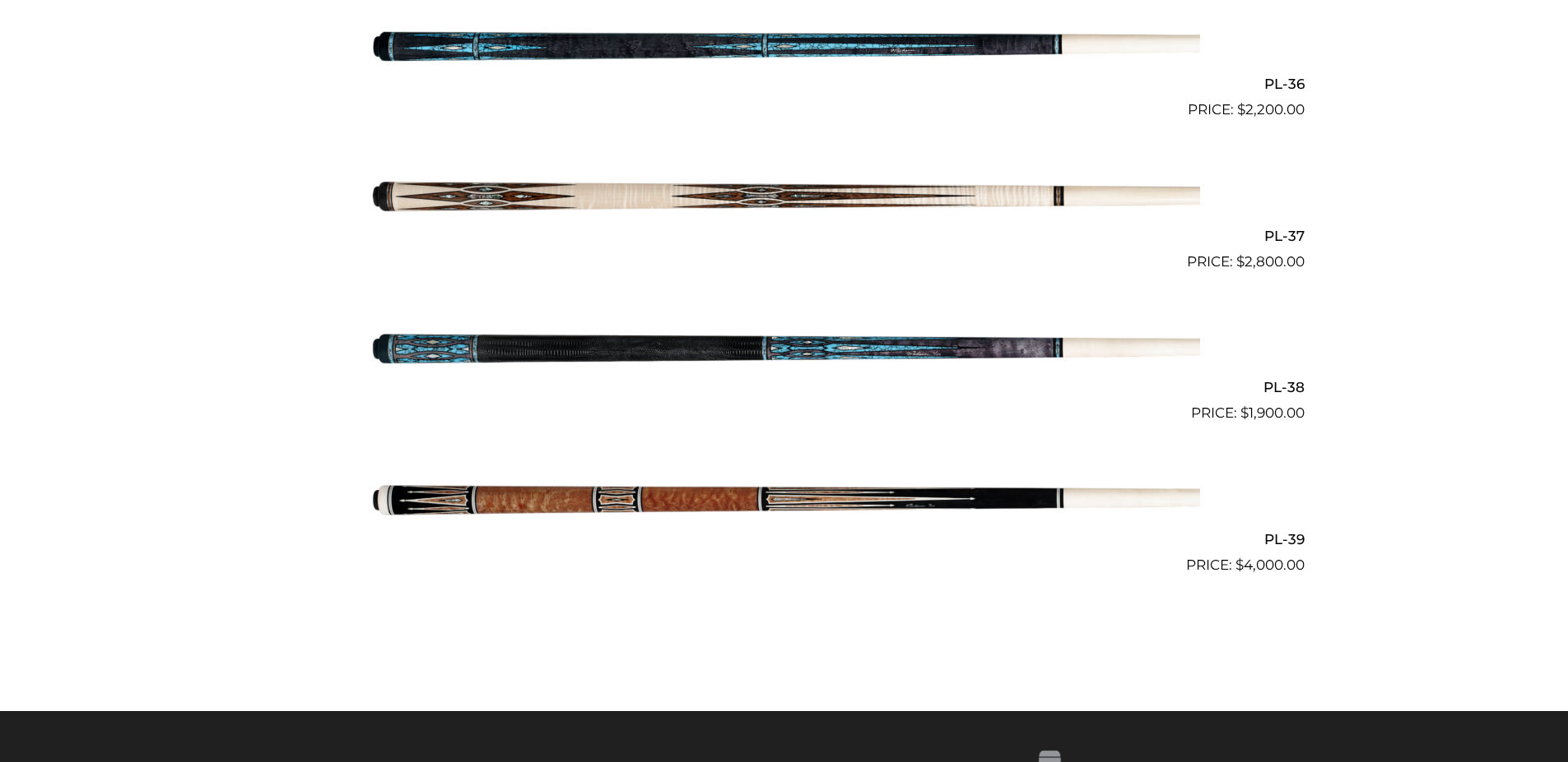
scroll to position [4503, 0]
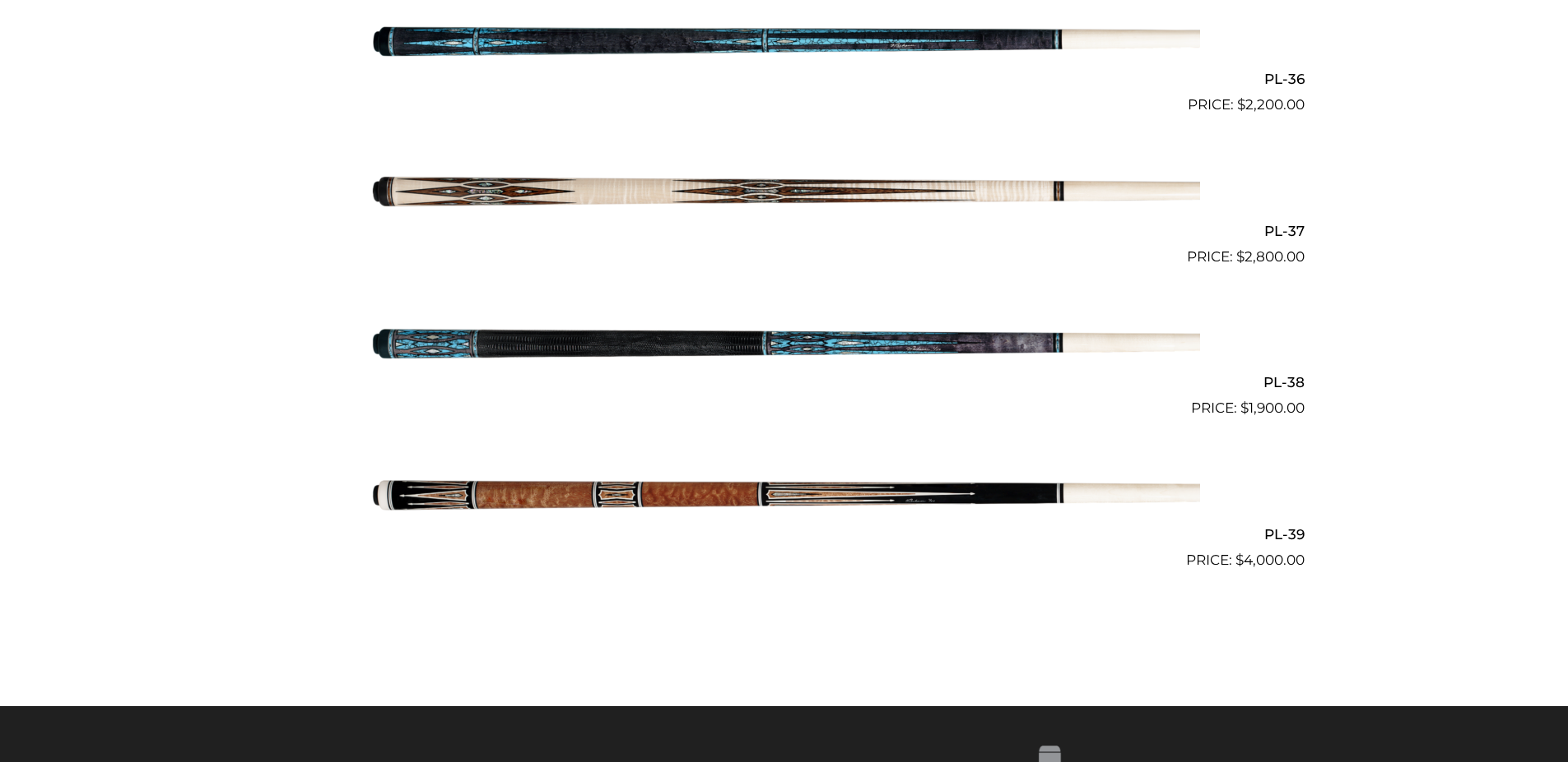
click at [797, 498] on img at bounding box center [784, 495] width 831 height 138
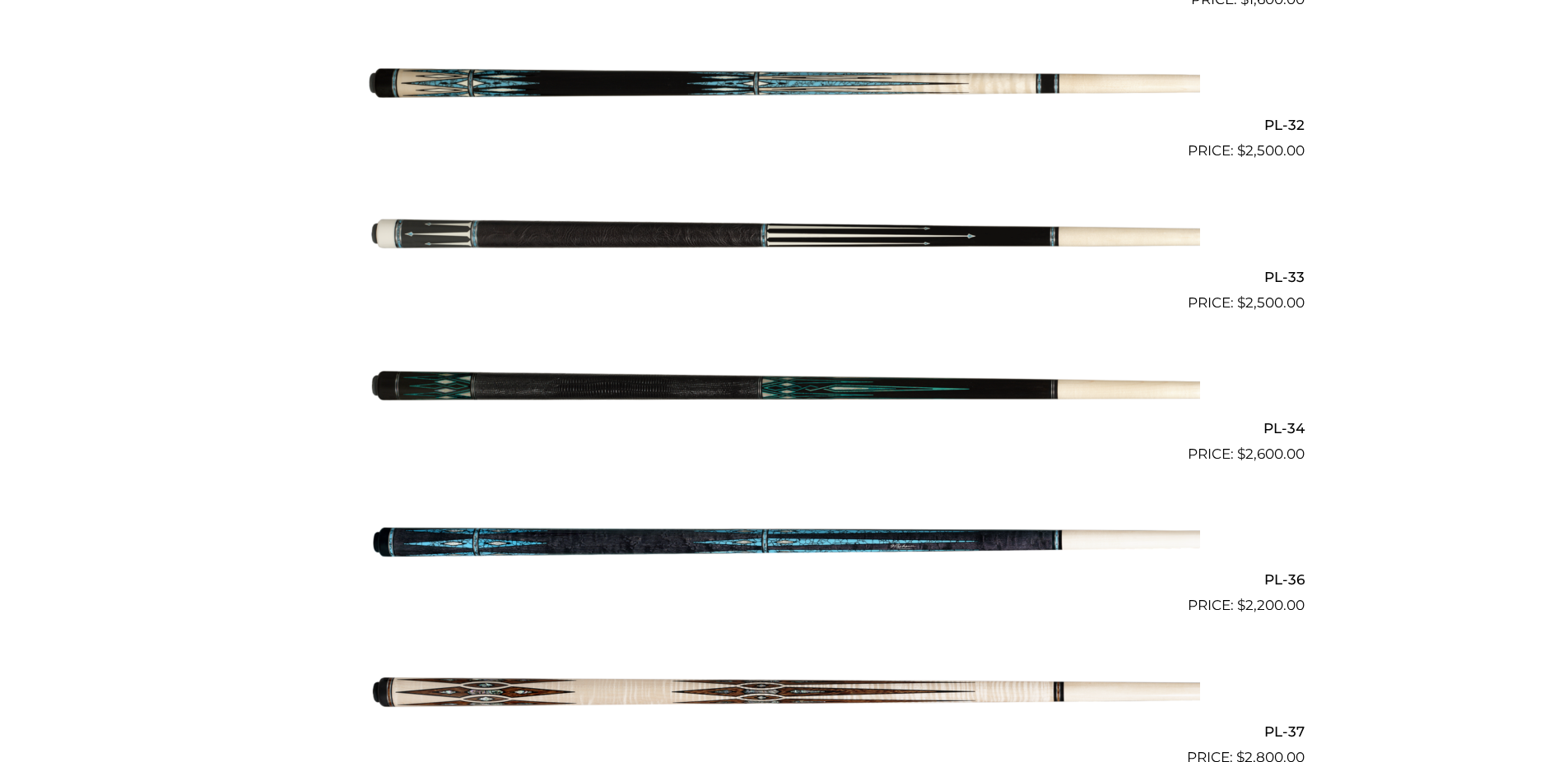
scroll to position [4001, 0]
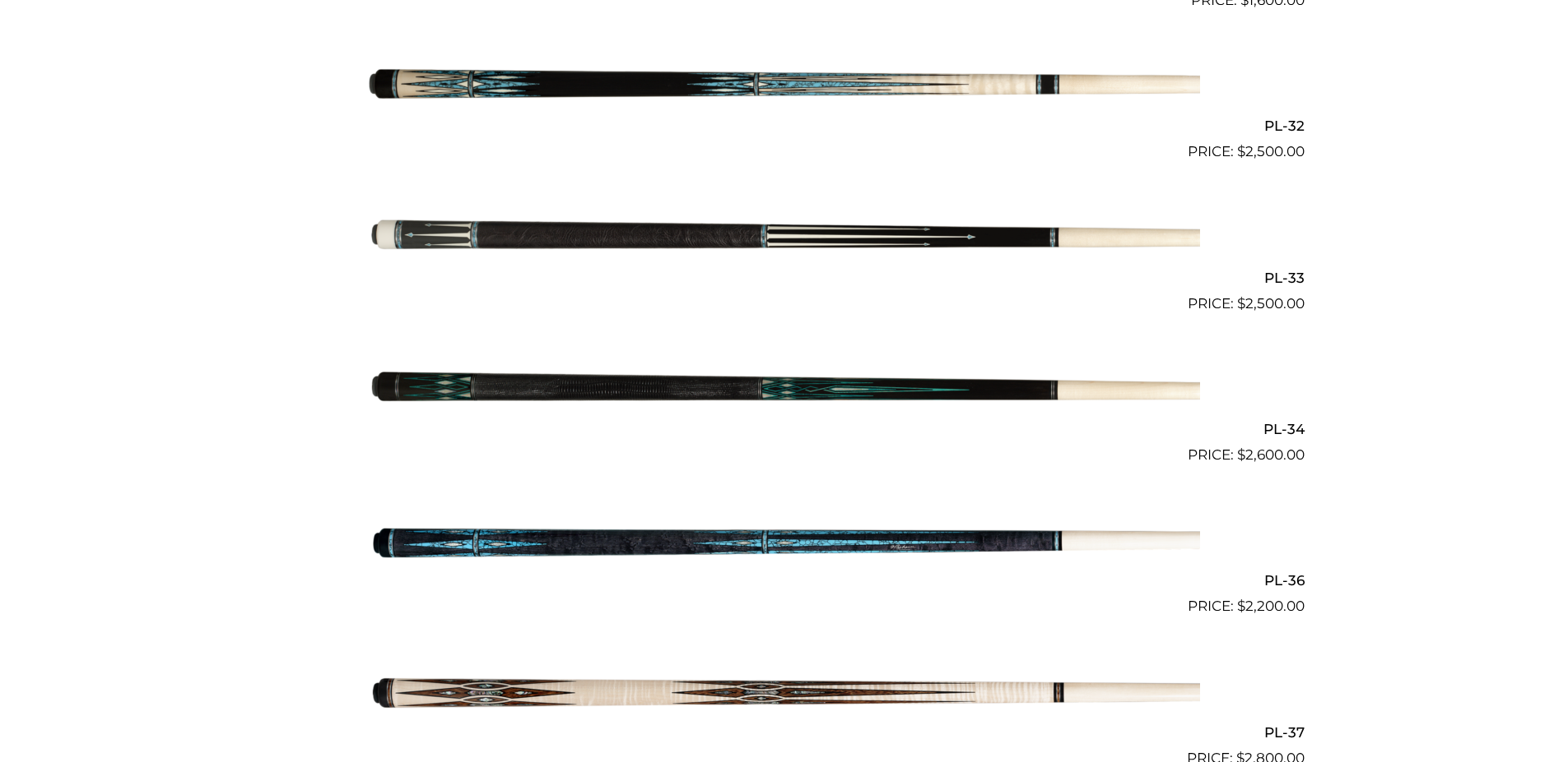
click at [730, 388] on img at bounding box center [784, 391] width 831 height 138
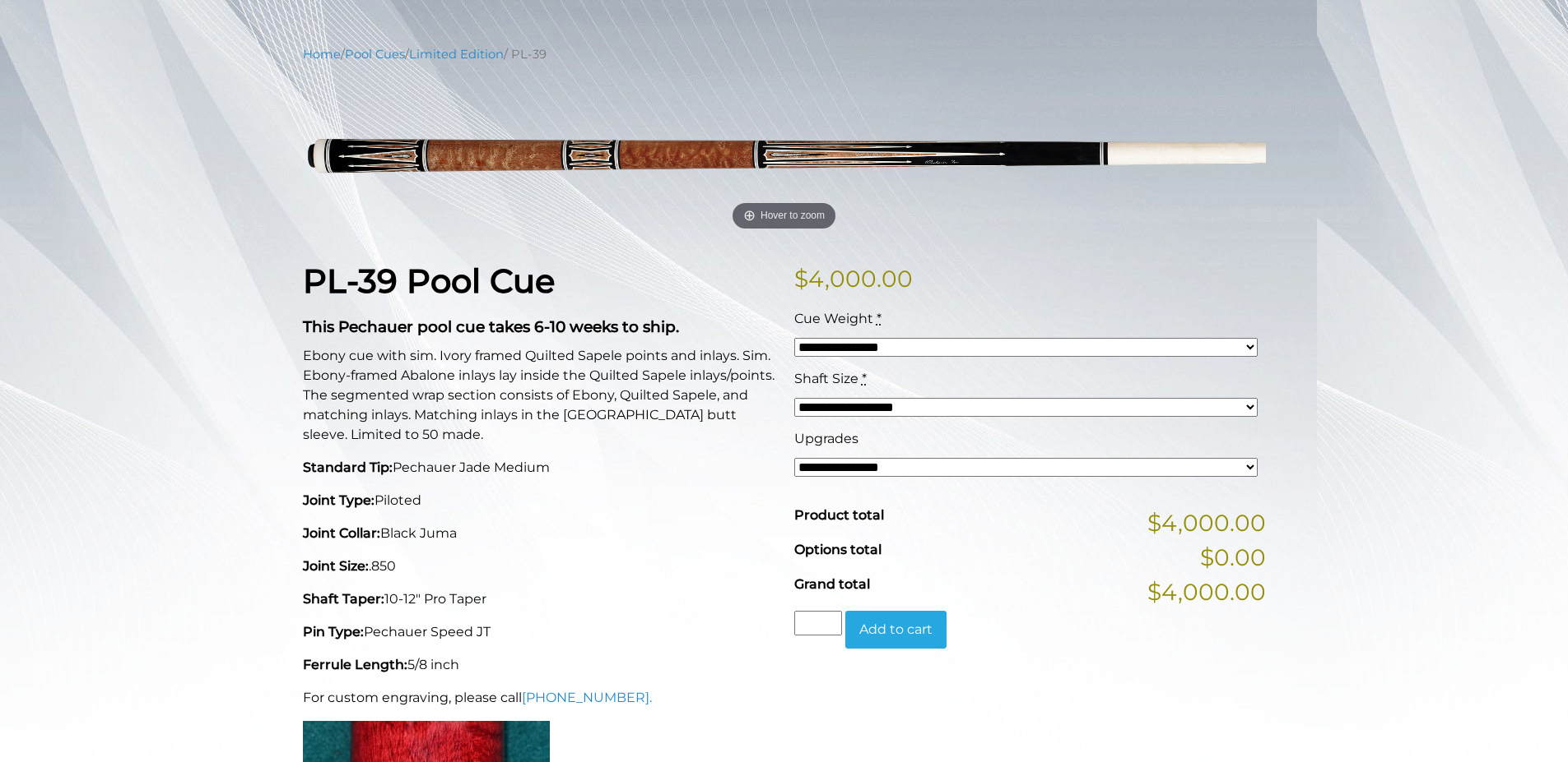
scroll to position [181, 0]
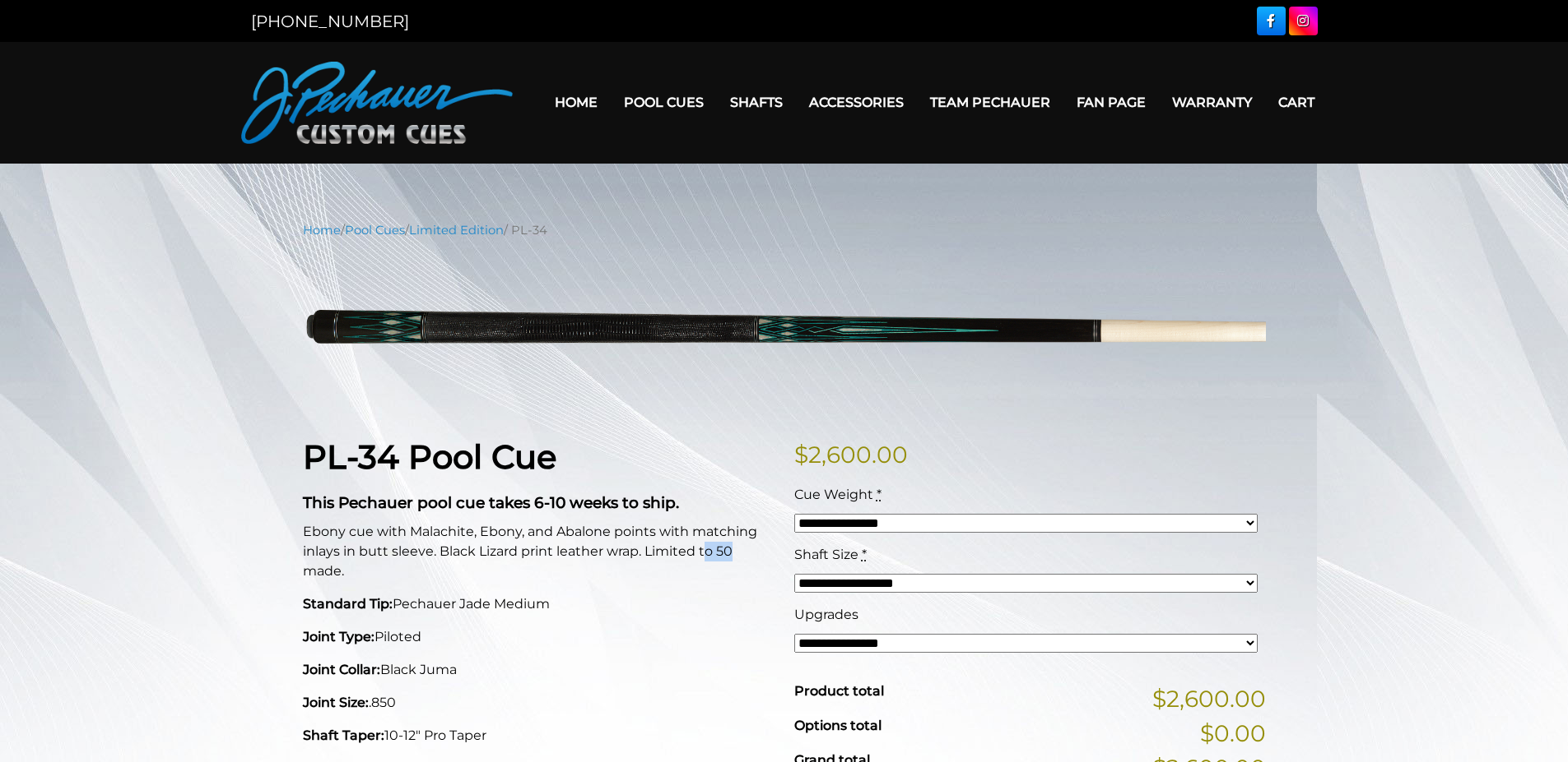
drag, startPoint x: 703, startPoint y: 553, endPoint x: 744, endPoint y: 553, distance: 41.0
click at [744, 553] on p "Ebony cue with Malachite, Ebony, and Abalone points with matching inlays in but…" at bounding box center [538, 552] width 471 height 59
click at [669, 624] on div "PL-34 Pool Cue This Pechauer pool cue takes 6-10 weeks to ship. Ebony cue with …" at bounding box center [538, 751] width 491 height 628
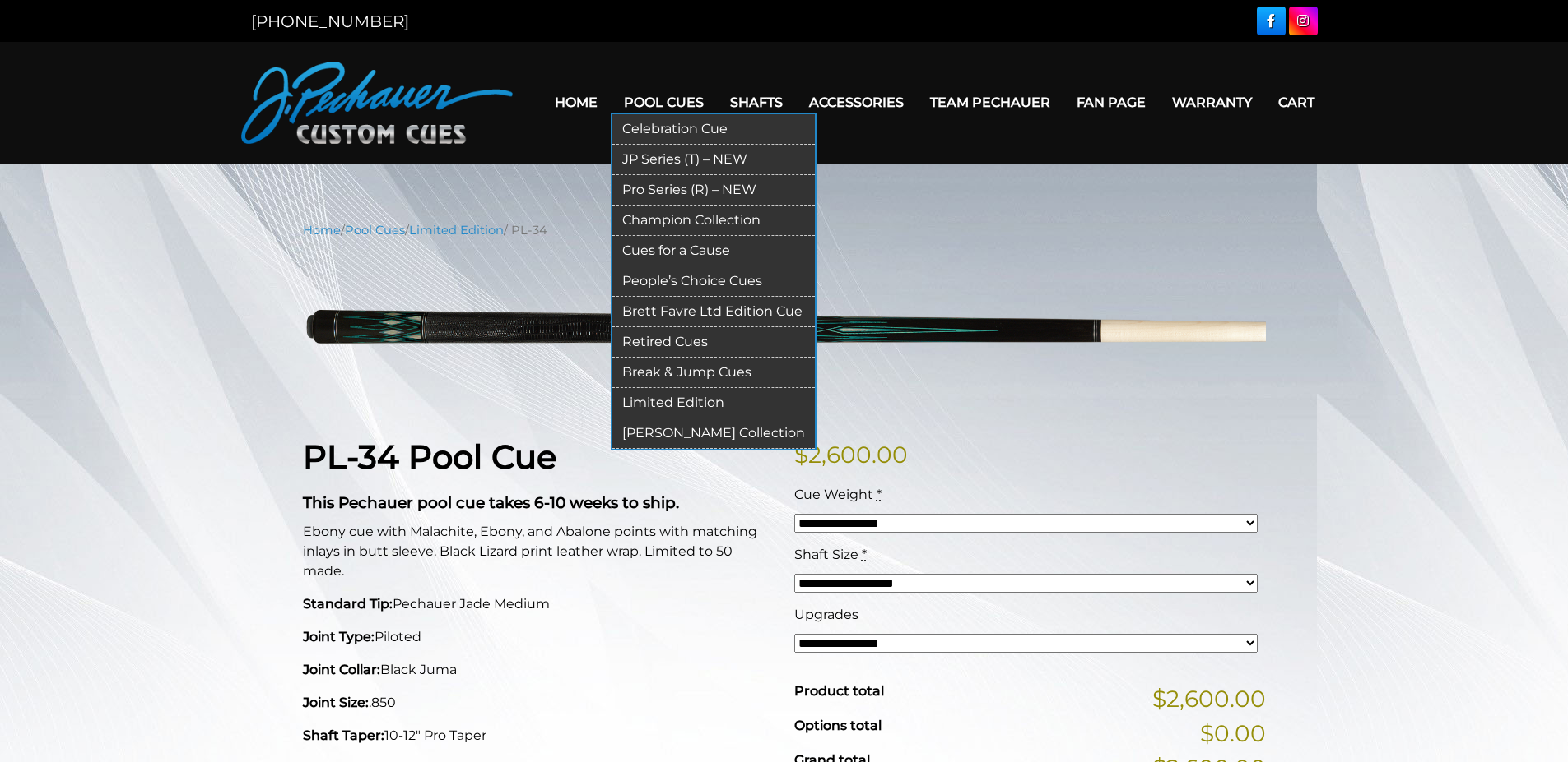
click at [670, 191] on link "Pro Series (R) – NEW" at bounding box center [713, 190] width 202 height 31
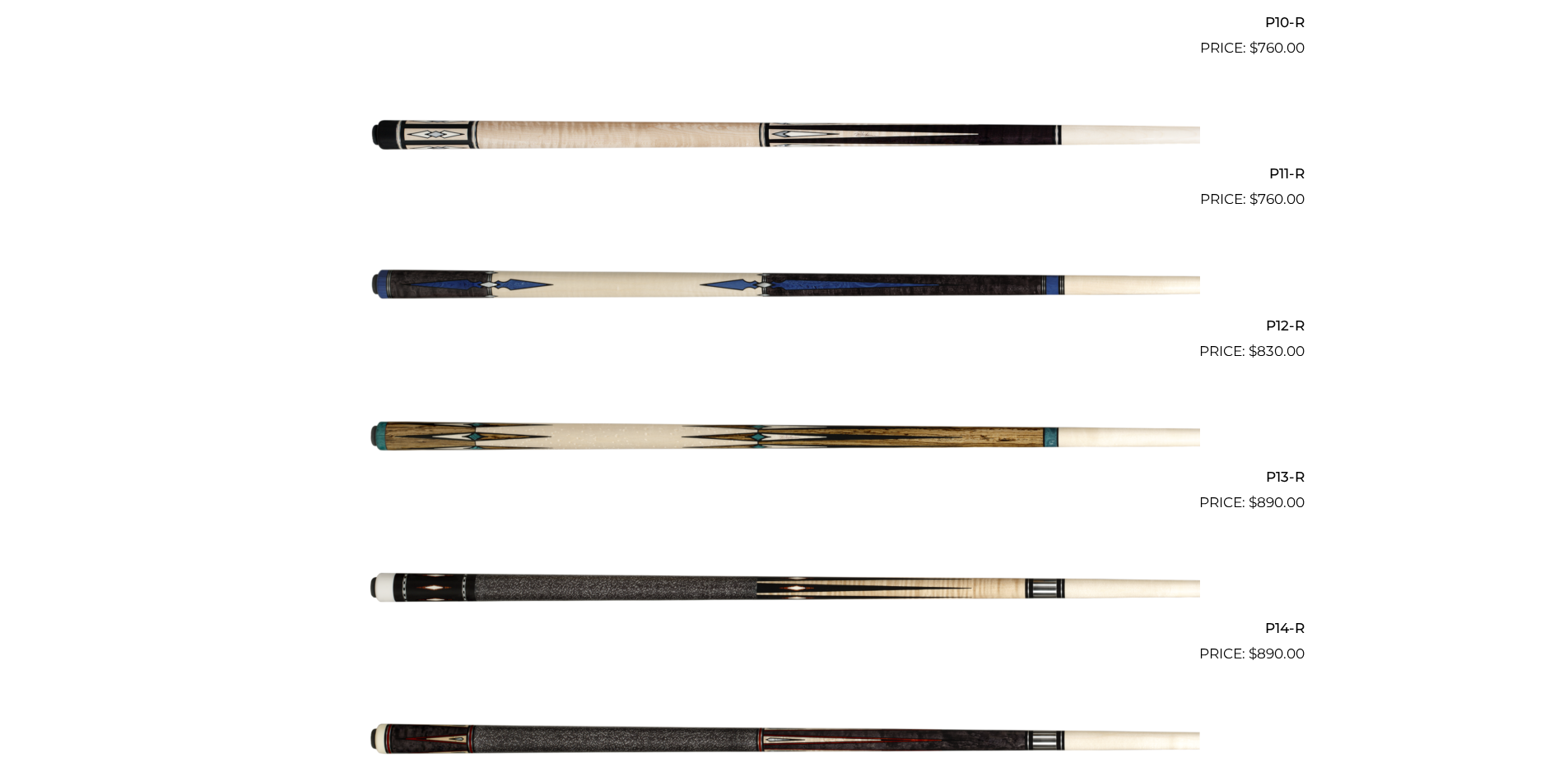
scroll to position [1993, 0]
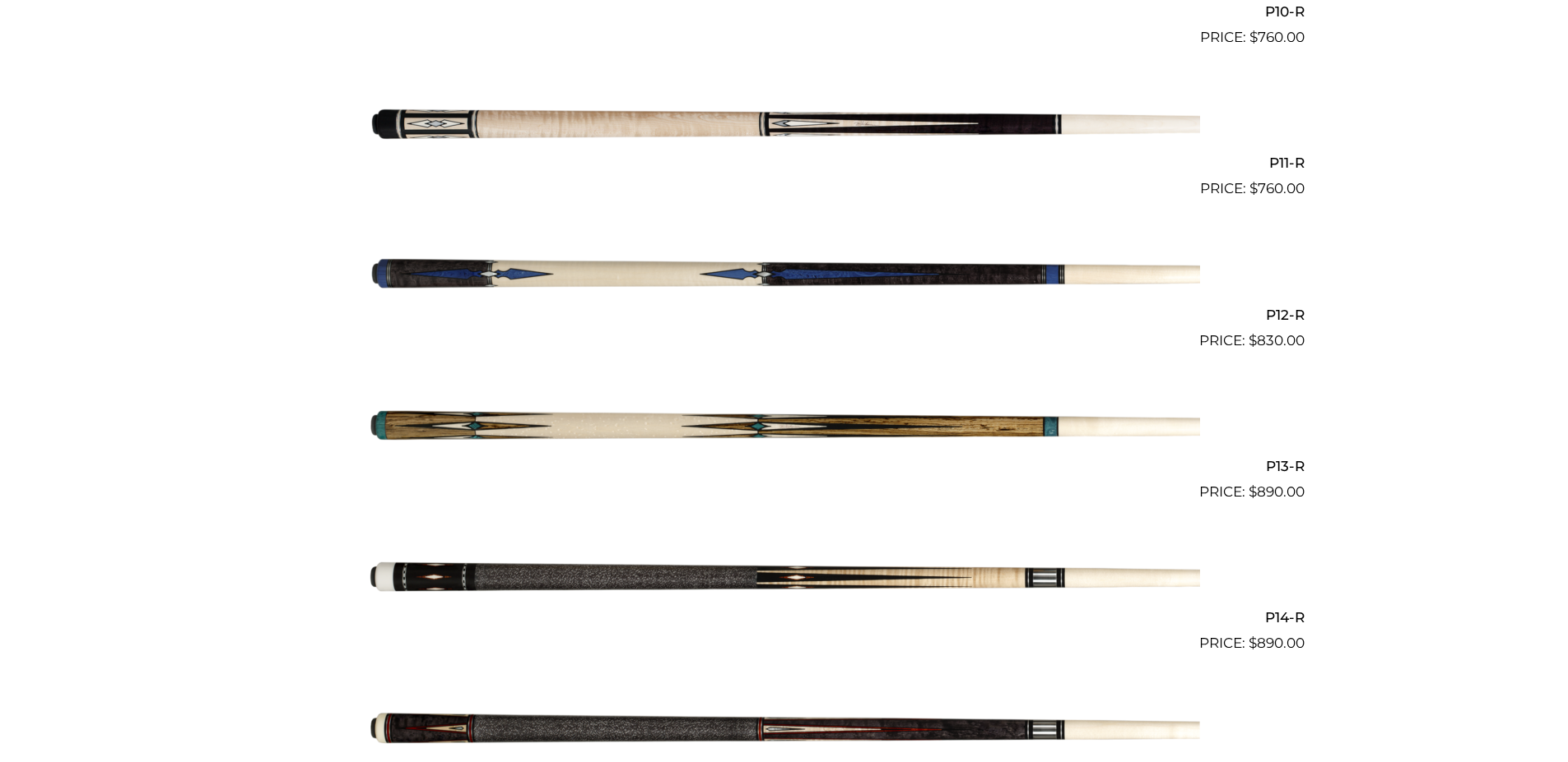
click at [915, 415] on img at bounding box center [784, 428] width 831 height 138
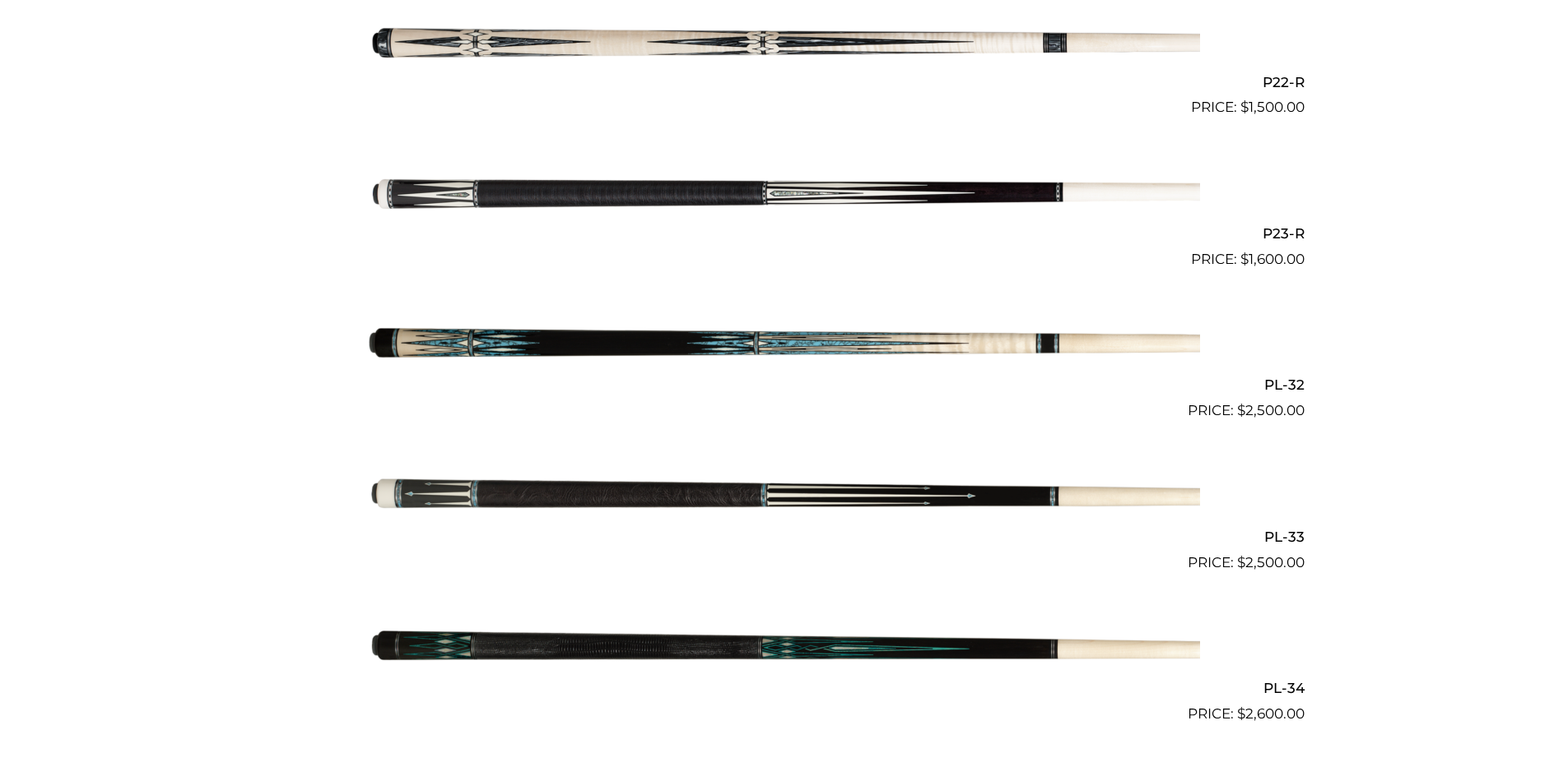
scroll to position [3761, 0]
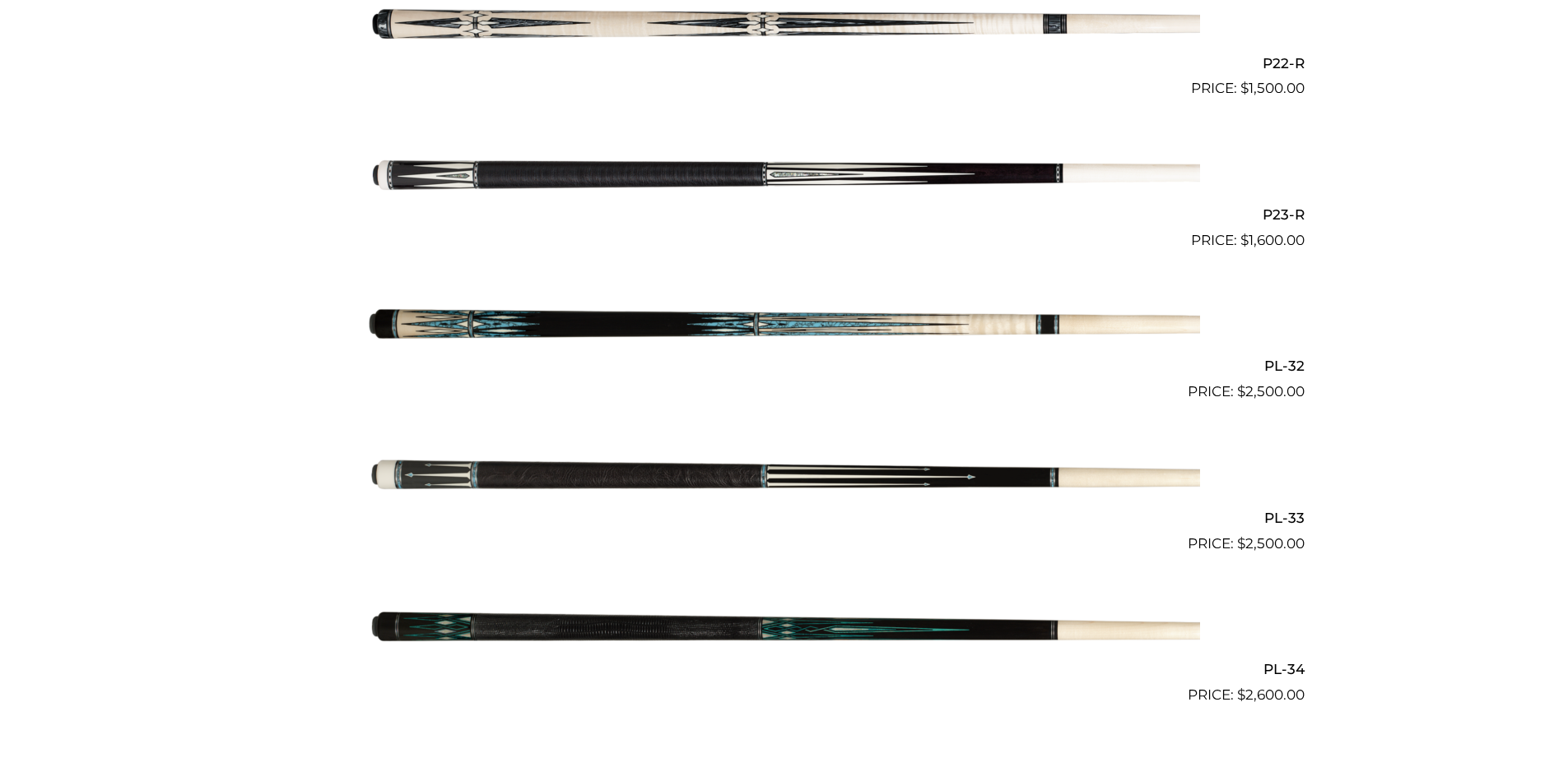
click at [790, 475] on img at bounding box center [784, 479] width 831 height 138
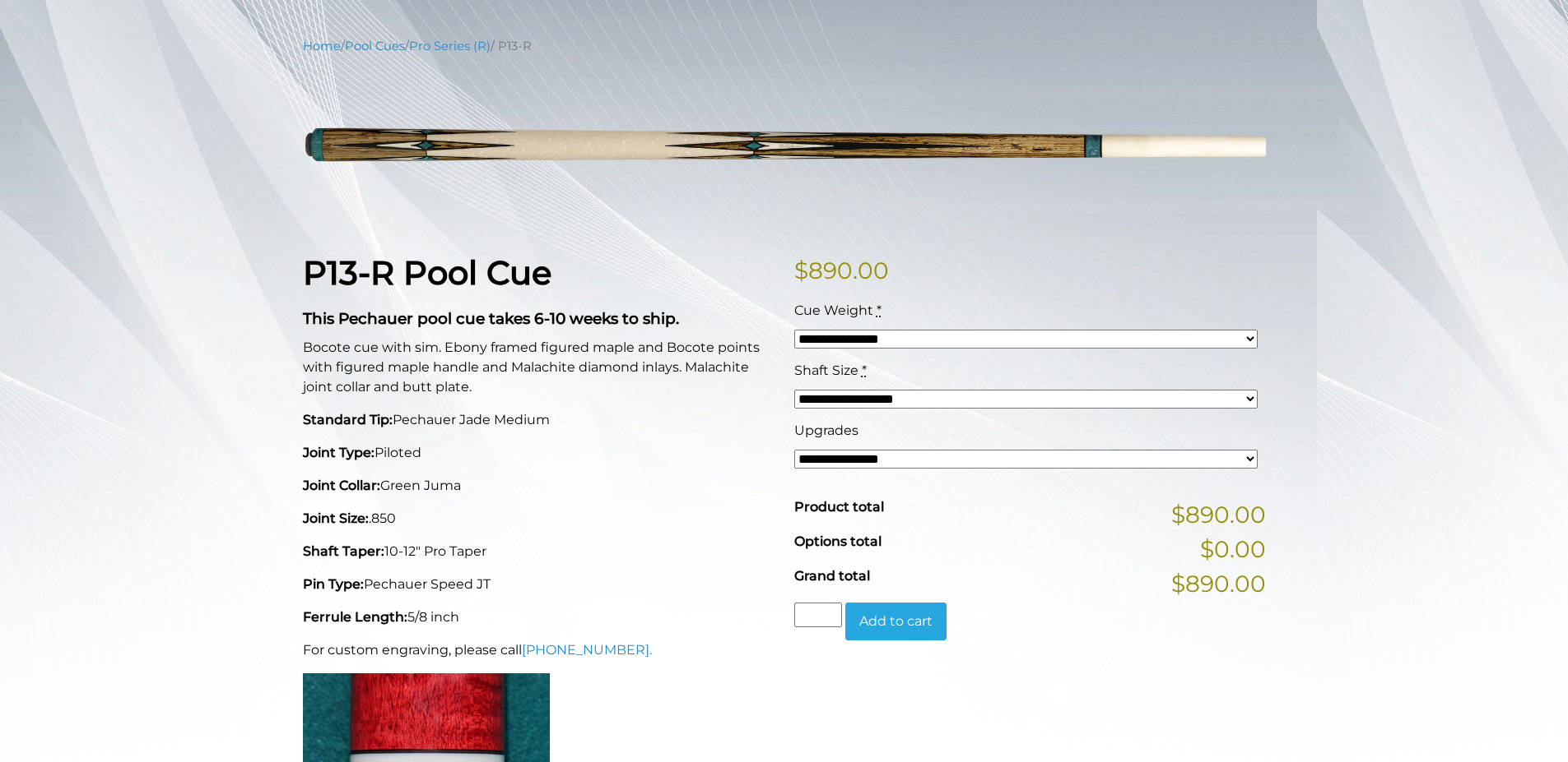
scroll to position [189, 0]
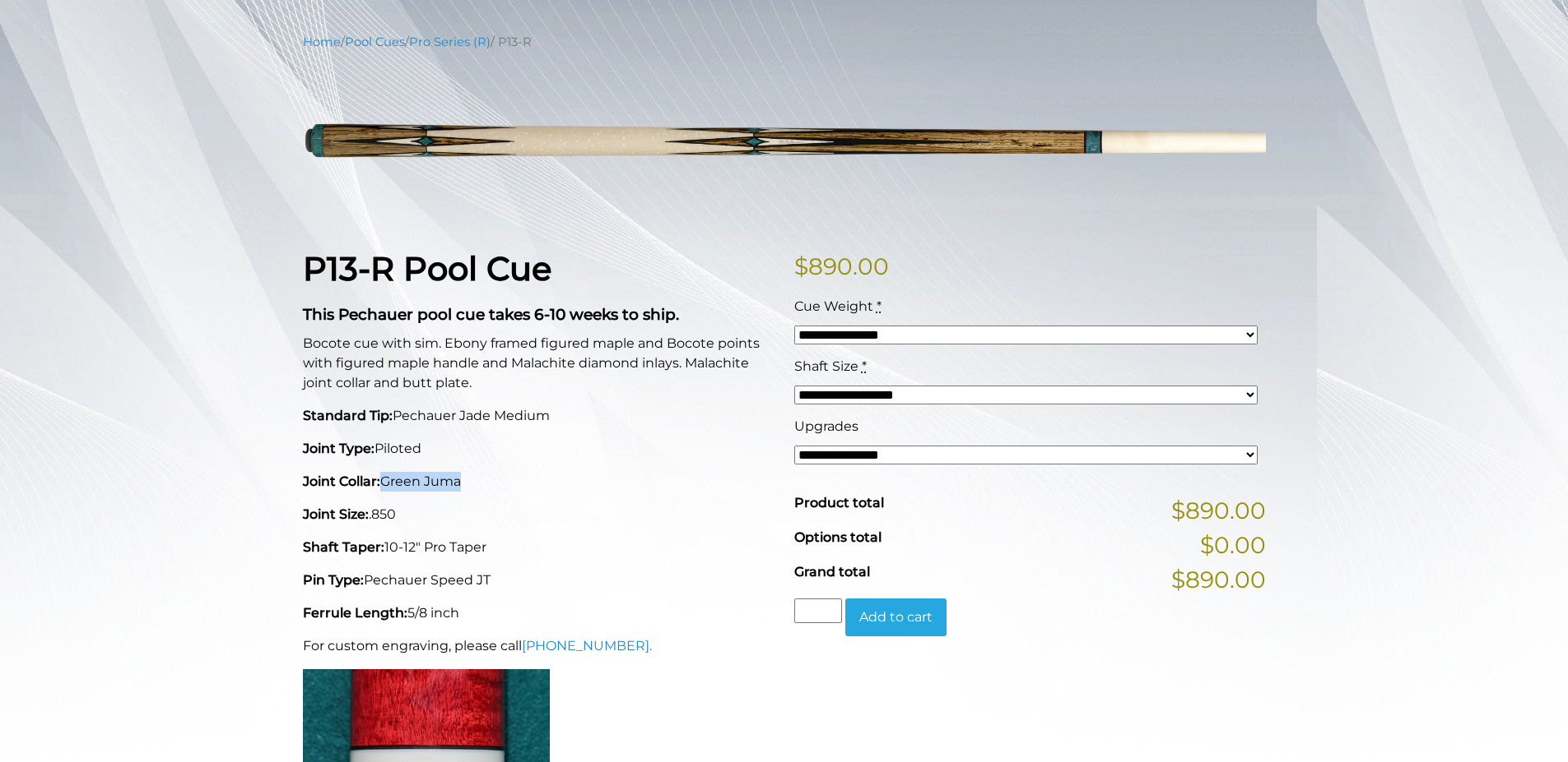
drag, startPoint x: 388, startPoint y: 482, endPoint x: 497, endPoint y: 482, distance: 109.0
click at [497, 482] on p "Joint Collar: Green Juma" at bounding box center [538, 482] width 471 height 20
click at [563, 482] on p "Joint Collar: Green Juma" at bounding box center [538, 482] width 471 height 20
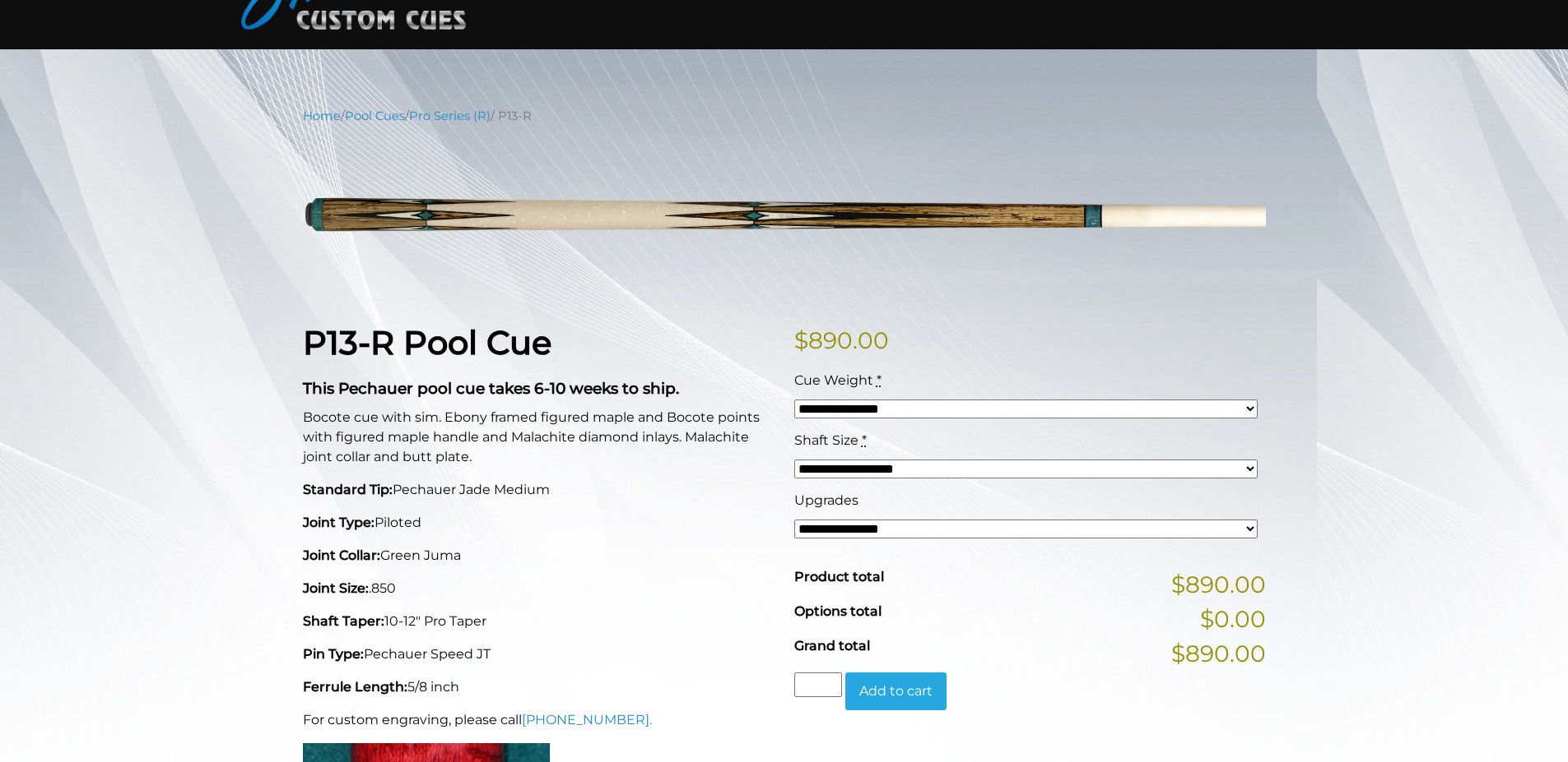
scroll to position [0, 0]
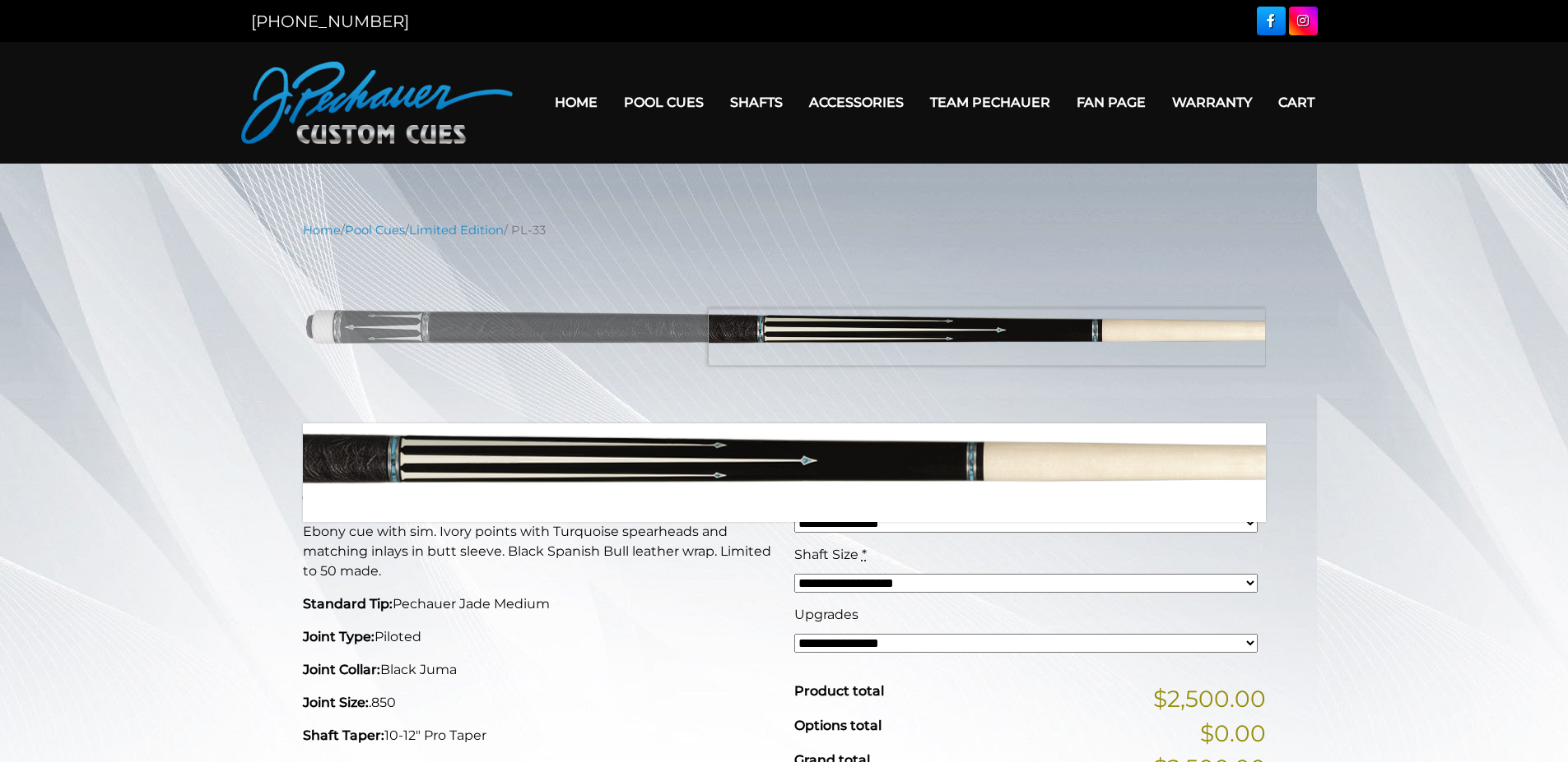
click at [1101, 337] on img at bounding box center [784, 332] width 963 height 161
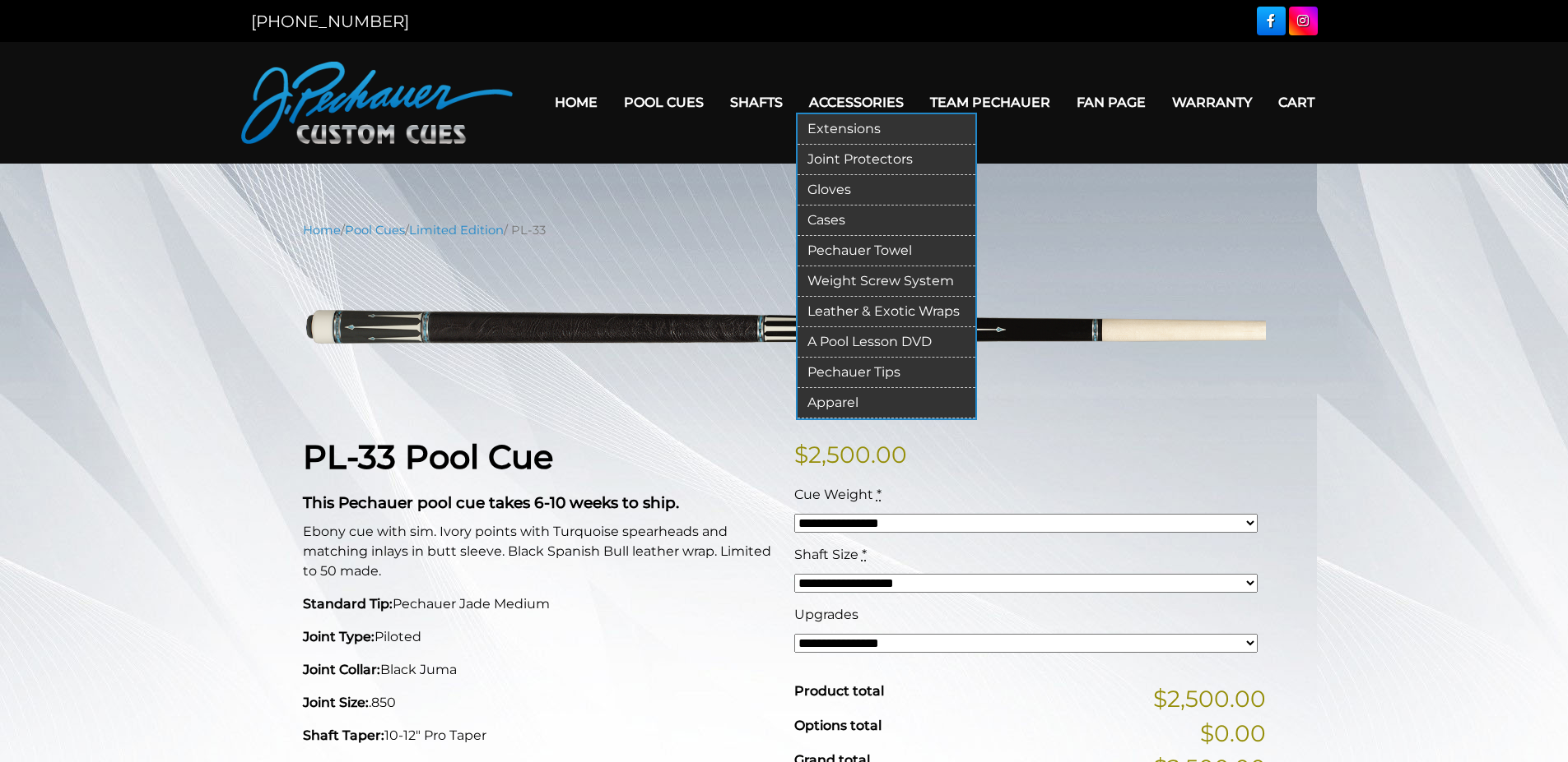
click at [851, 376] on link "Pechauer Tips" at bounding box center [886, 373] width 178 height 31
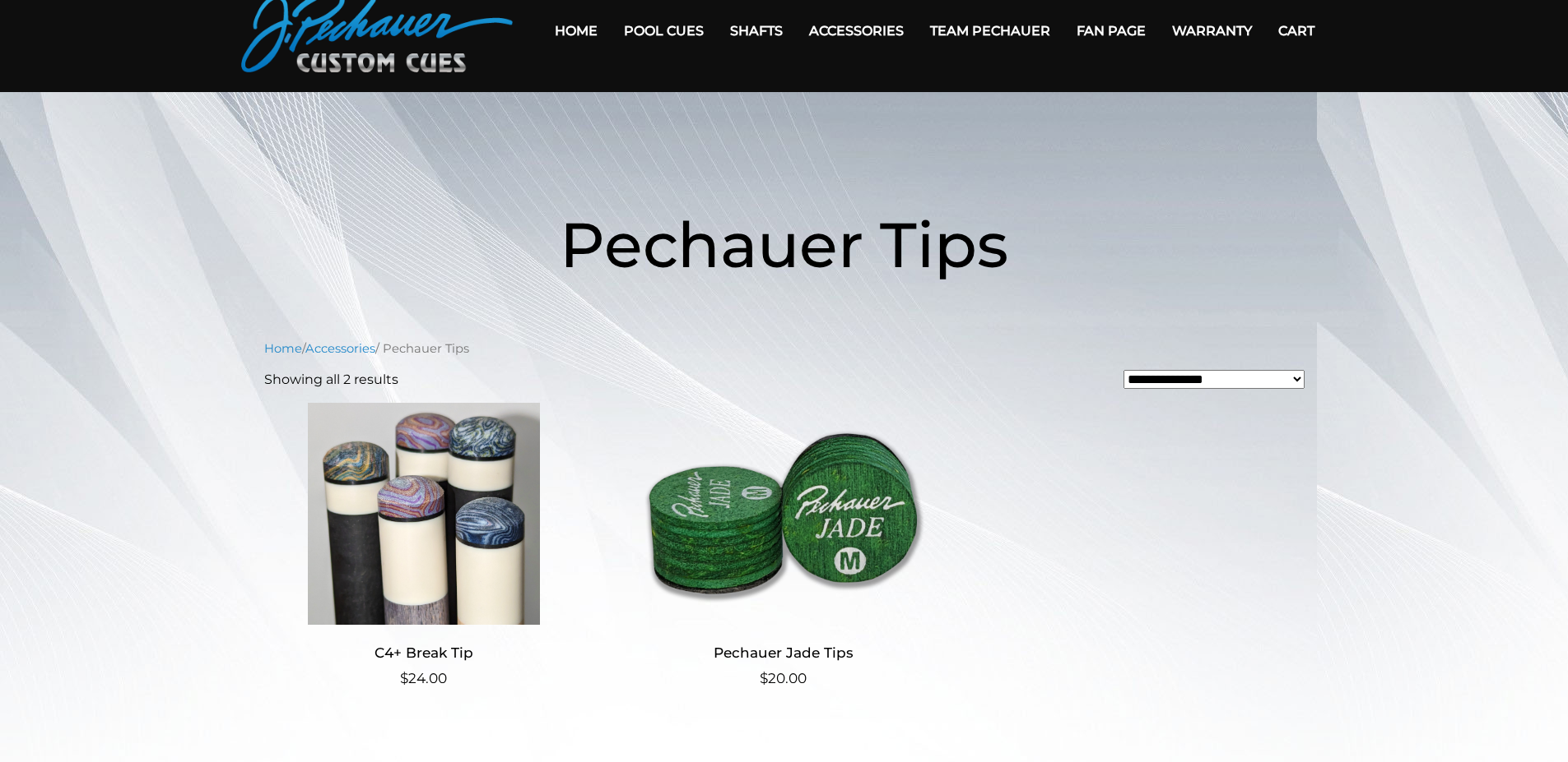
scroll to position [57, 0]
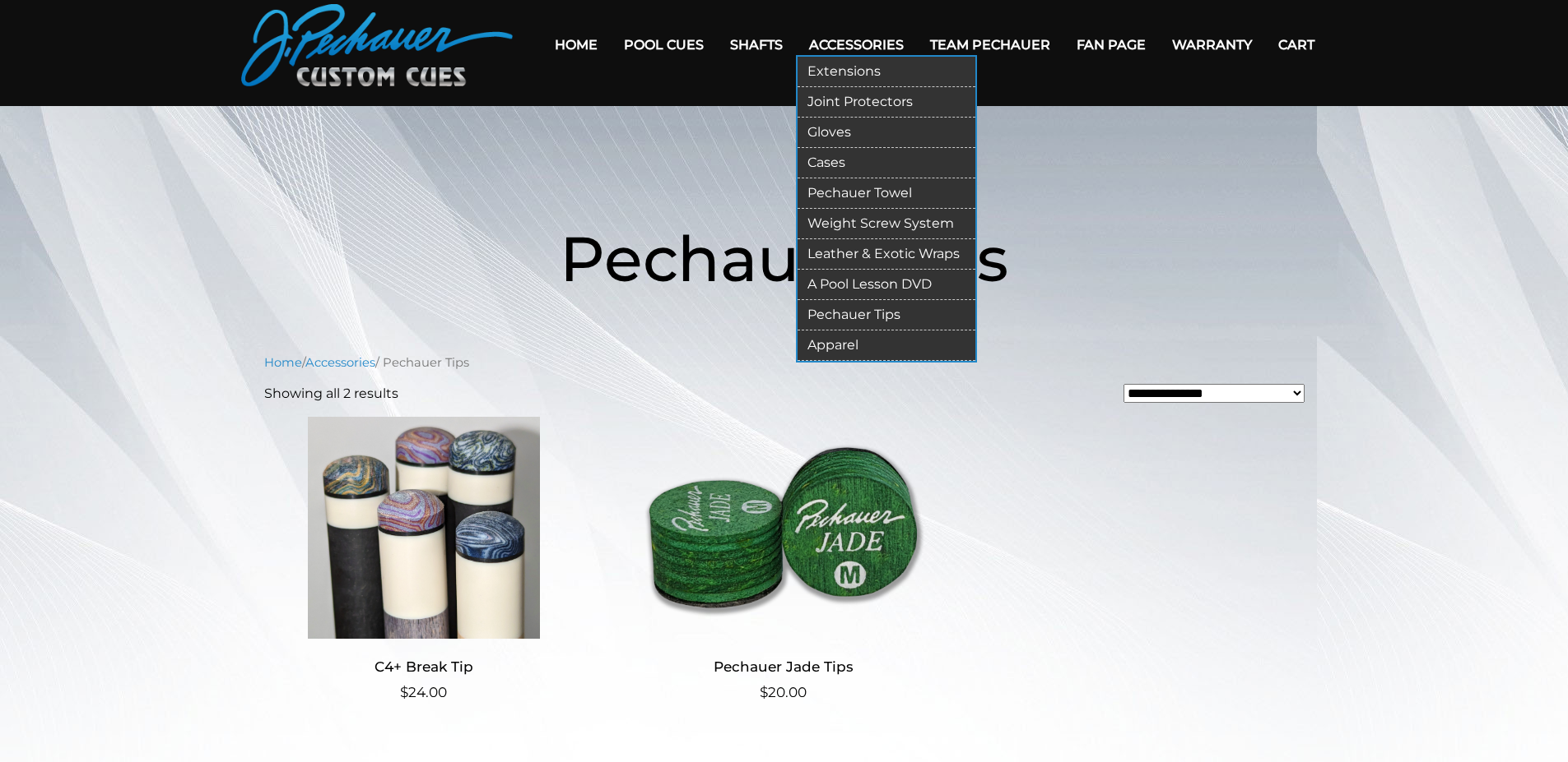
click at [829, 161] on link "Cases" at bounding box center [886, 164] width 178 height 31
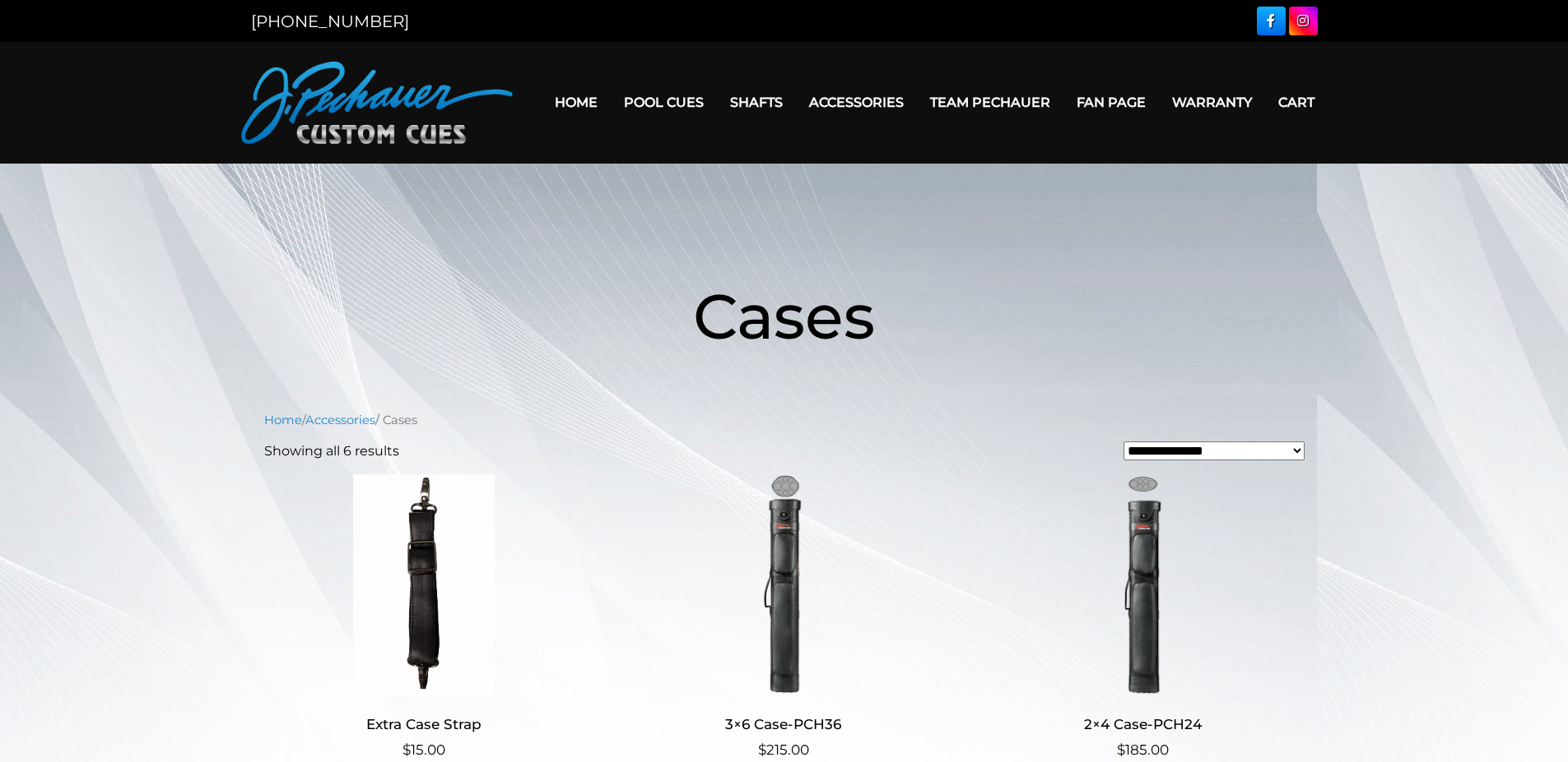
click at [578, 101] on link "Home" at bounding box center [576, 102] width 69 height 42
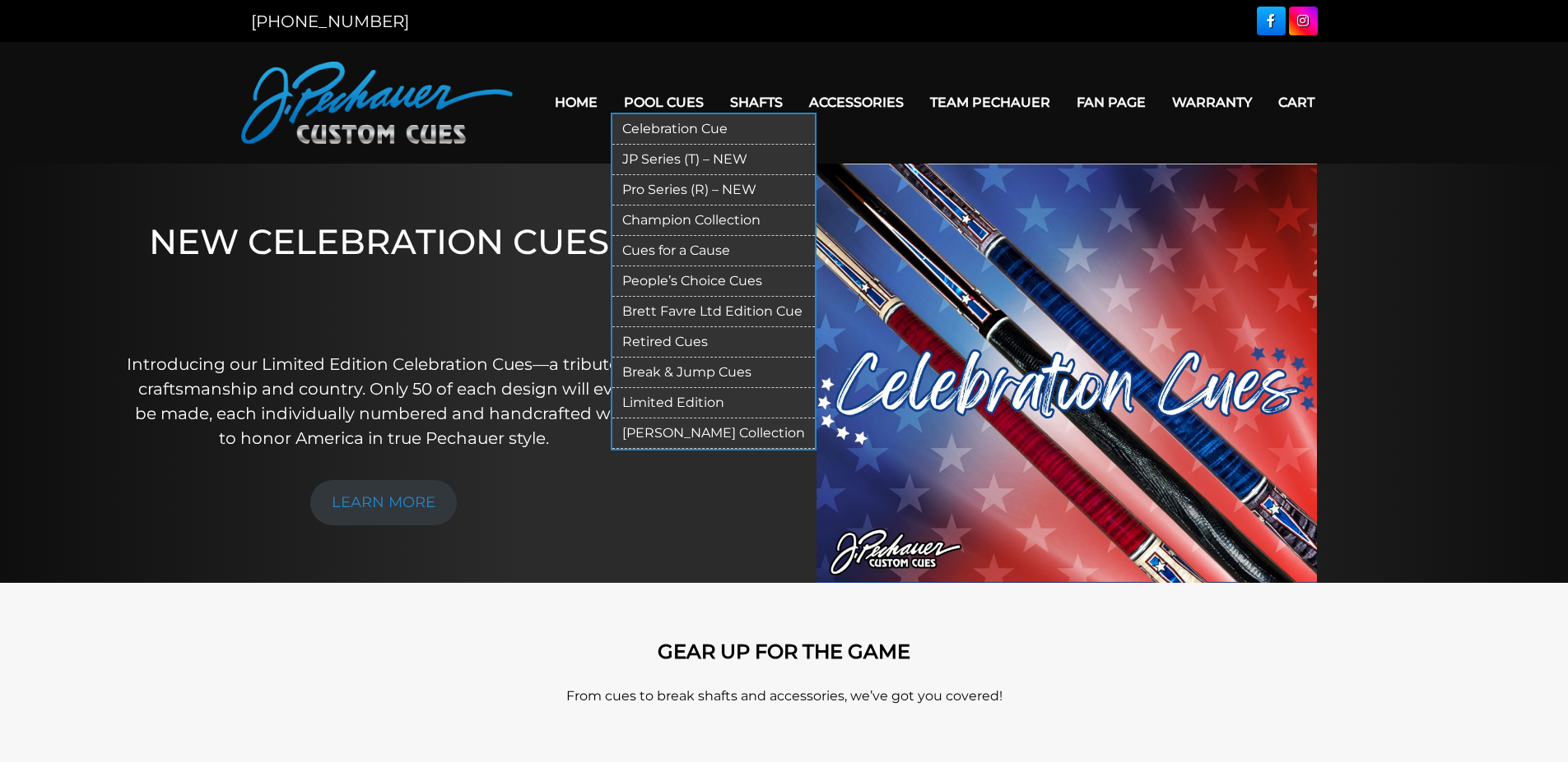
click at [656, 156] on link "JP Series (T) – NEW" at bounding box center [713, 160] width 202 height 31
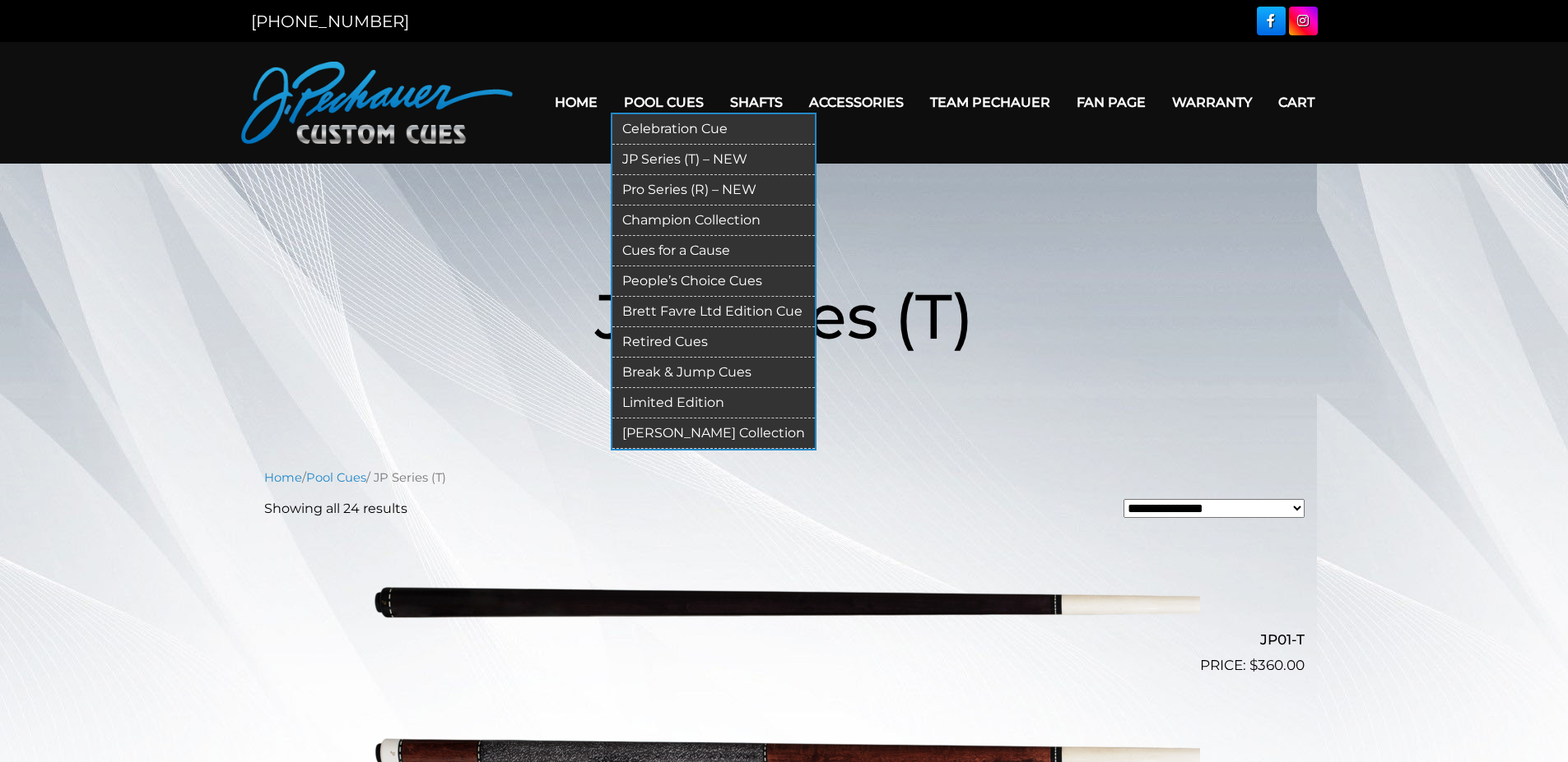
click at [677, 185] on link "Pro Series (R) – NEW" at bounding box center [713, 190] width 202 height 31
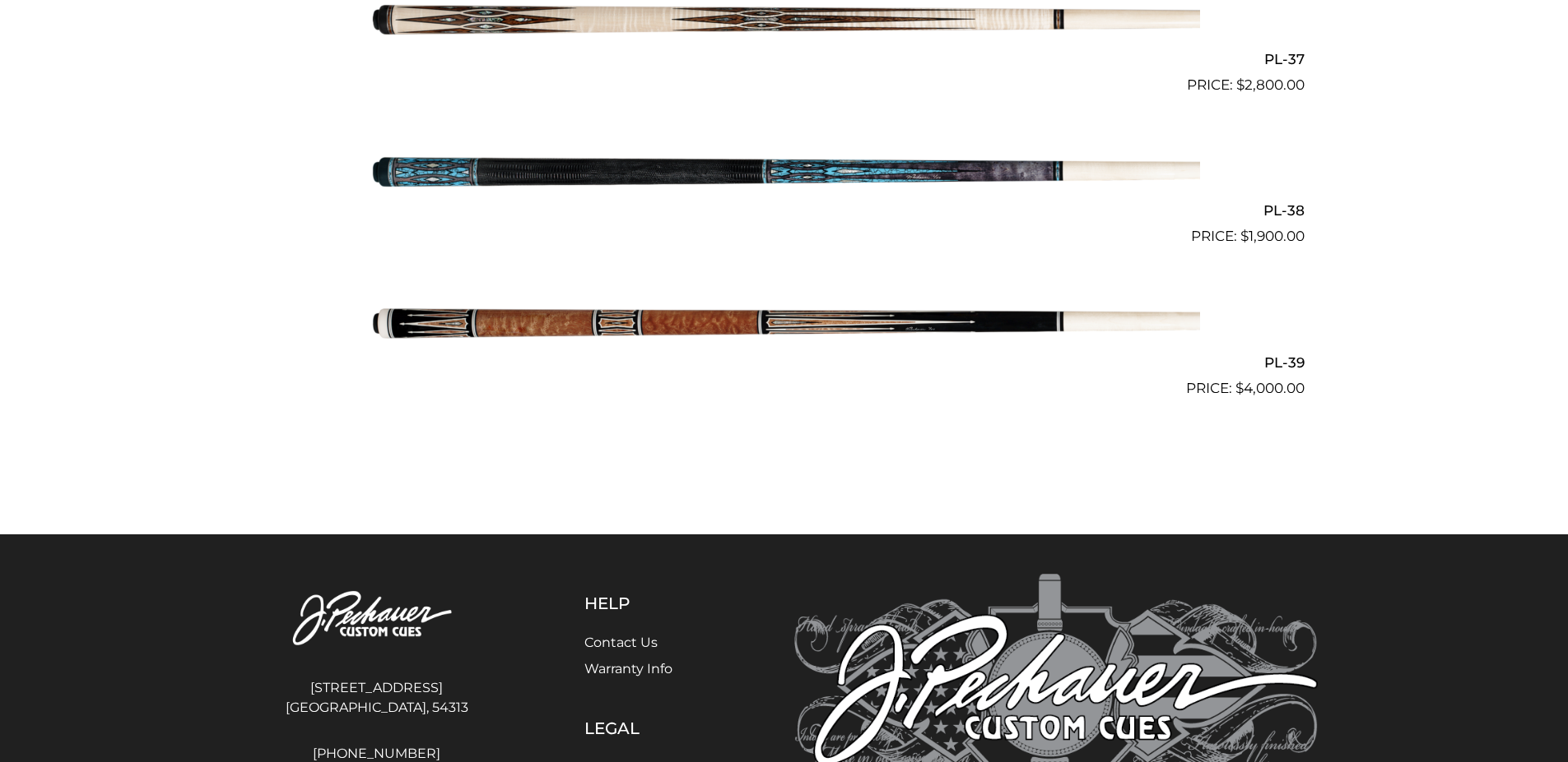
scroll to position [4647, 0]
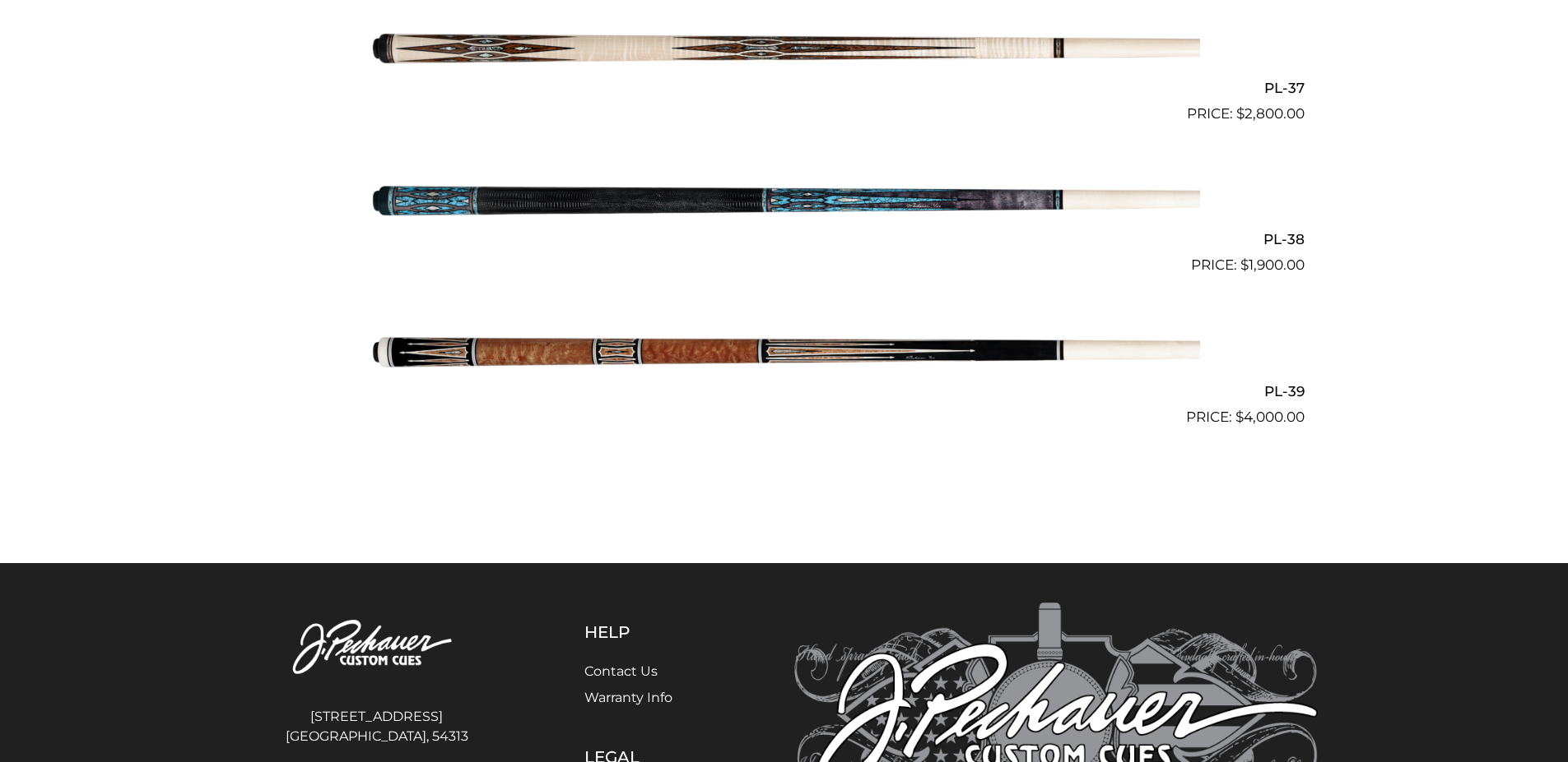
click at [653, 347] on img at bounding box center [784, 352] width 831 height 138
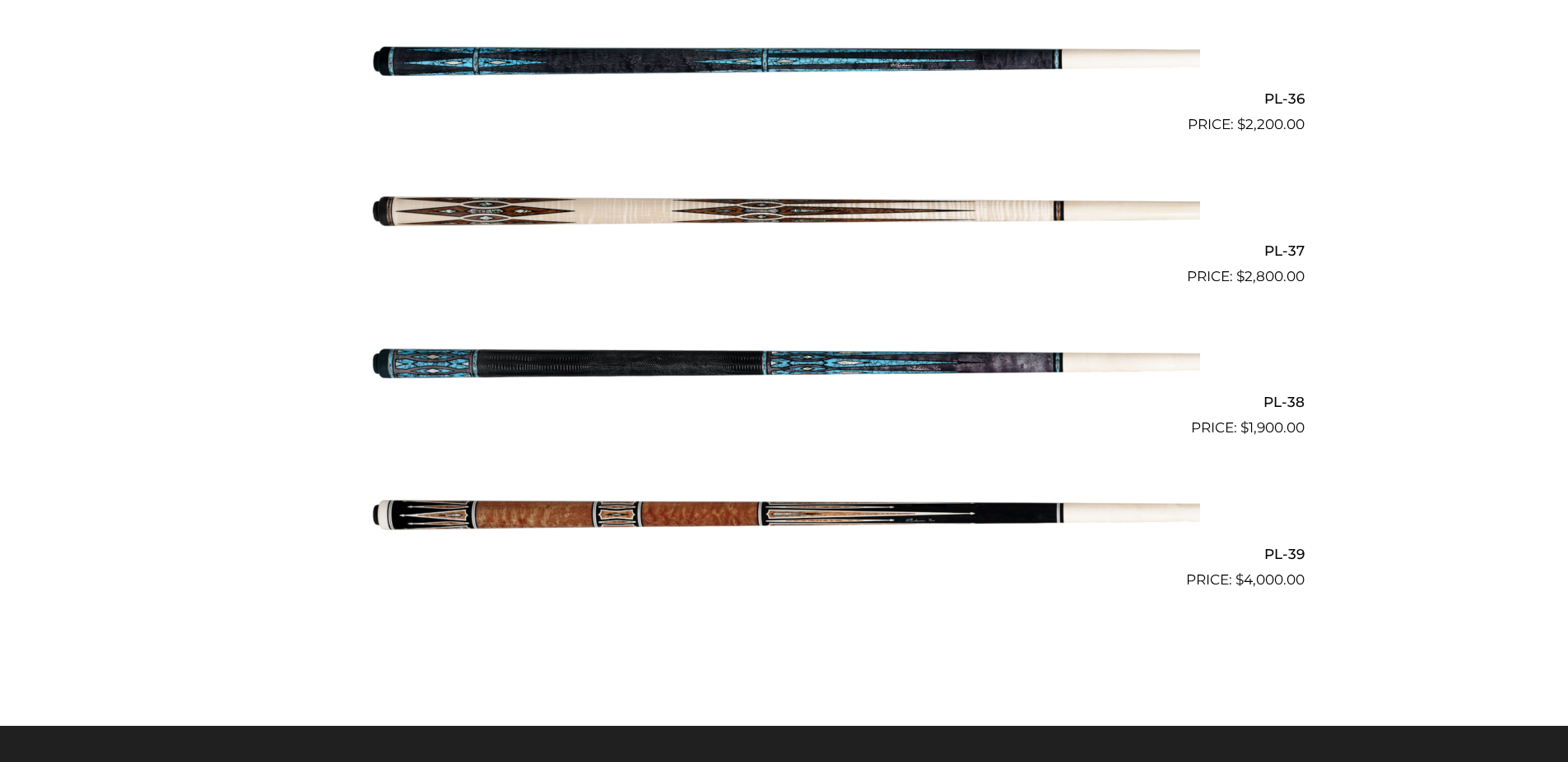
scroll to position [4482, 0]
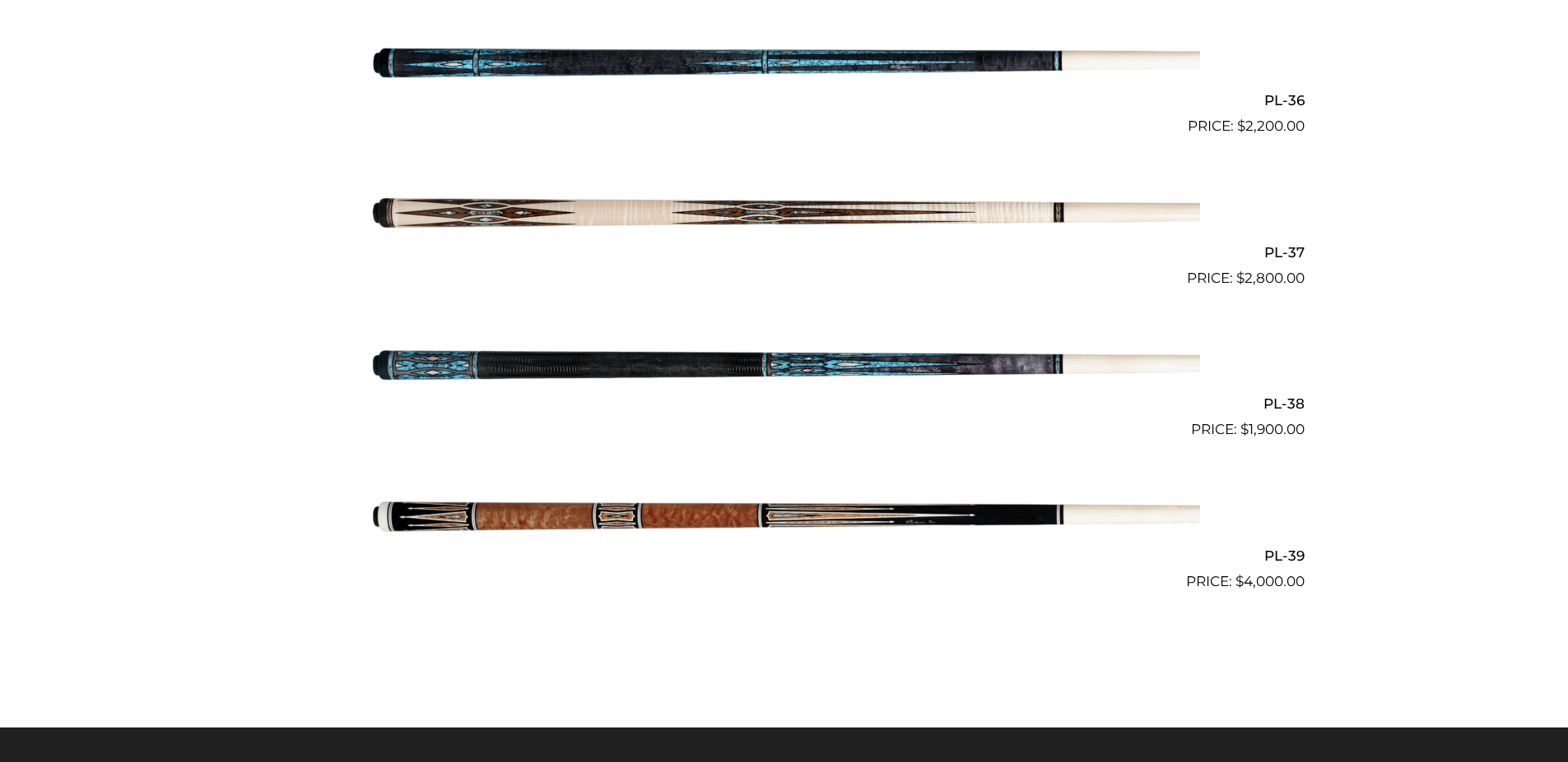
click at [744, 372] on img at bounding box center [784, 365] width 831 height 138
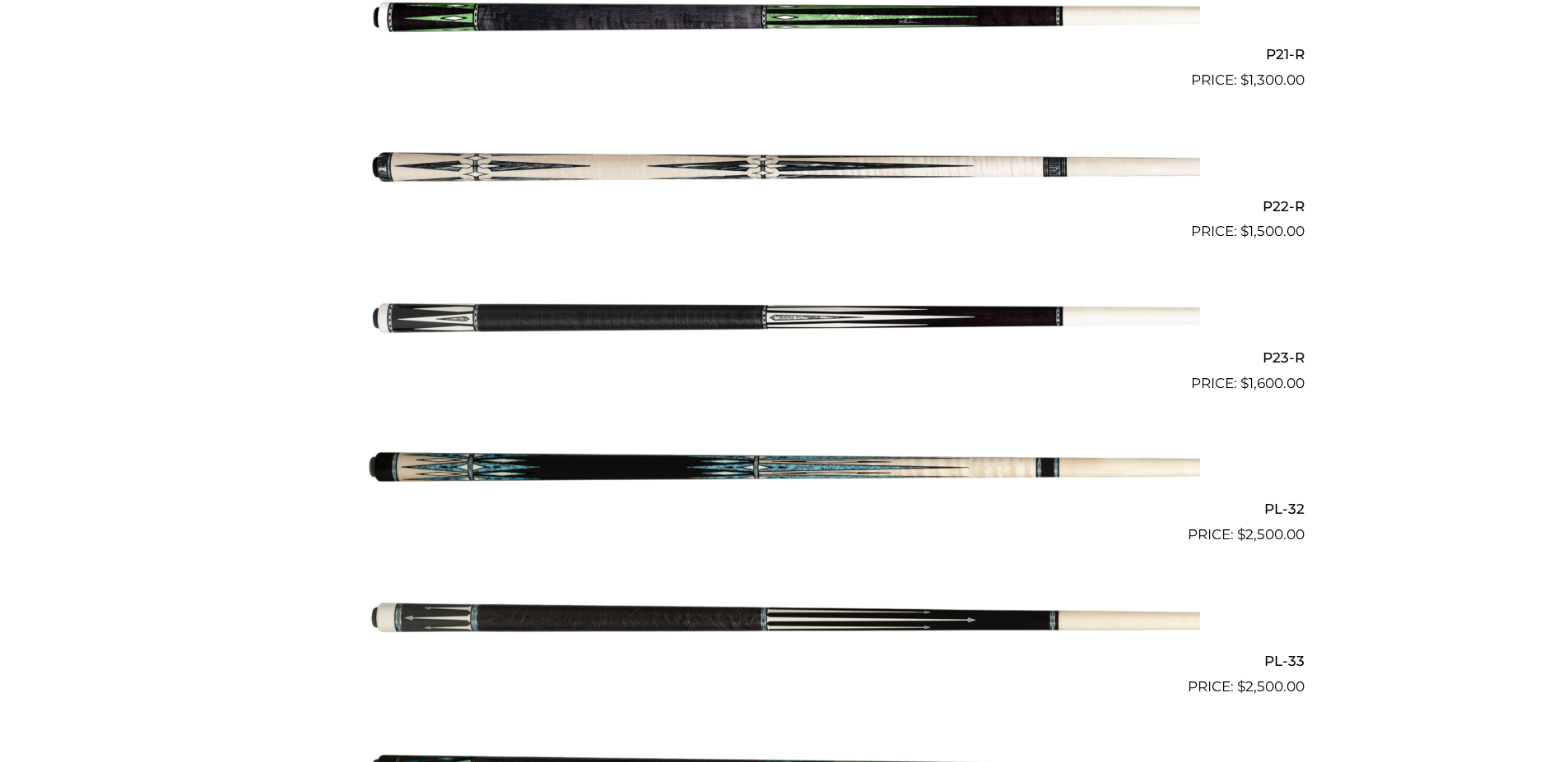
scroll to position [3611, 0]
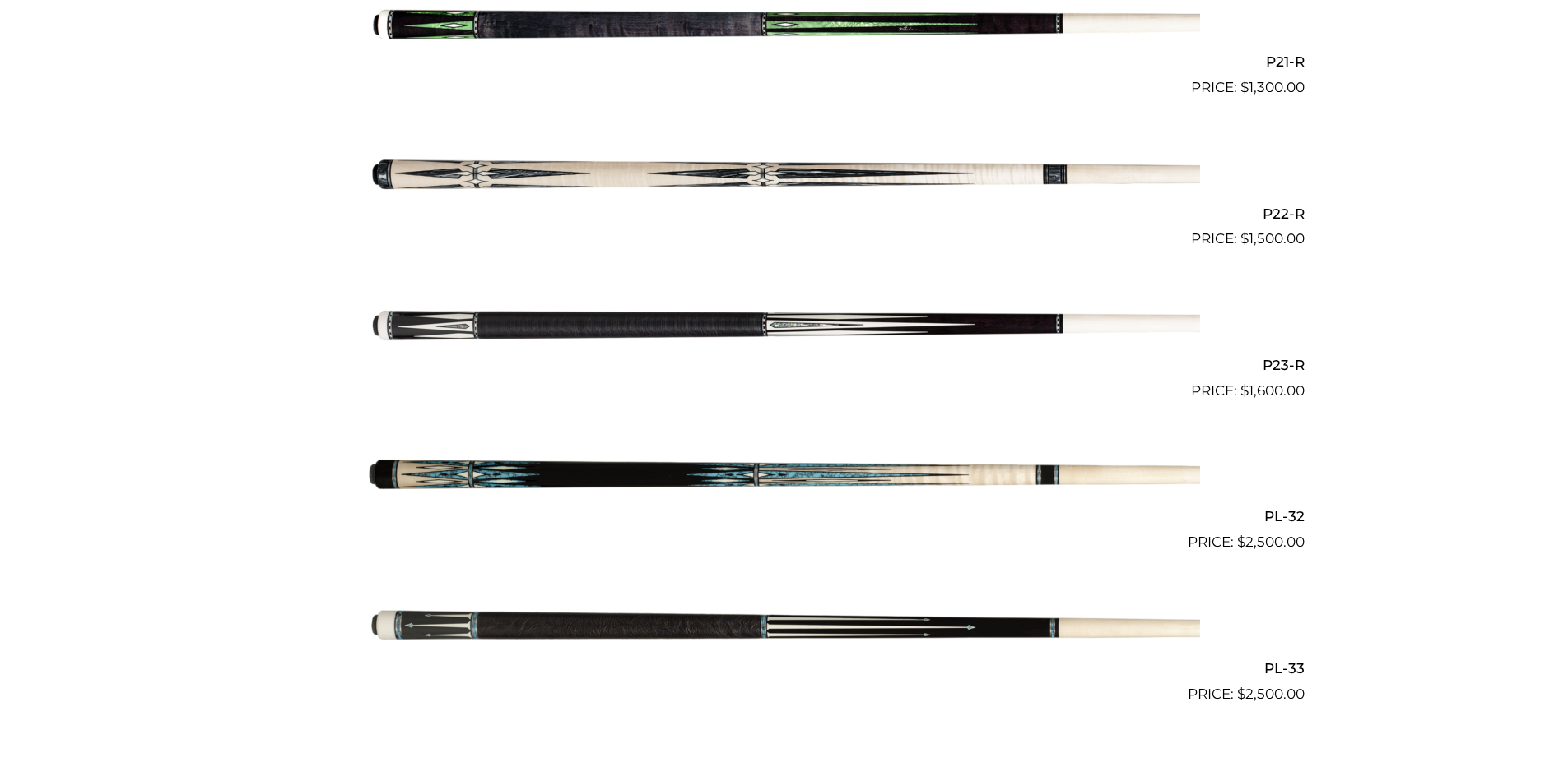
click at [686, 326] on img at bounding box center [784, 325] width 831 height 138
